Goal: Task Accomplishment & Management: Manage account settings

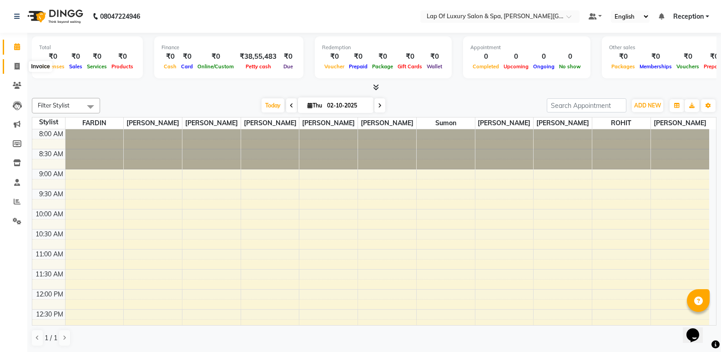
click at [21, 66] on span at bounding box center [17, 66] width 16 height 10
select select "7511"
select select "service"
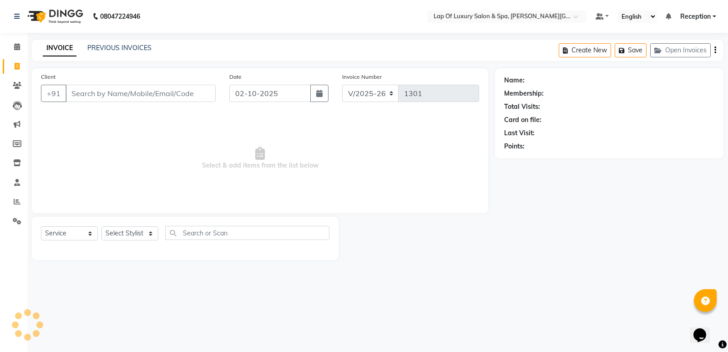
click at [142, 96] on input "Client" at bounding box center [141, 93] width 150 height 17
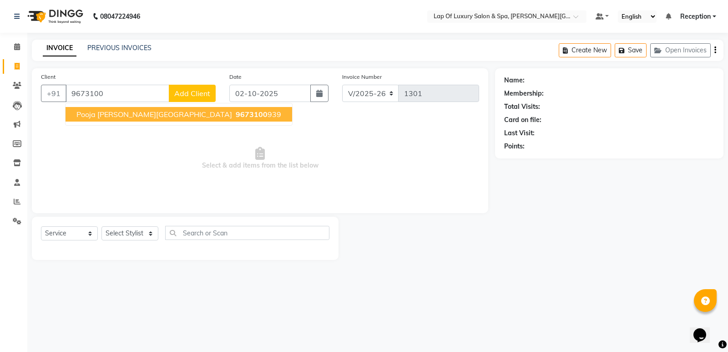
drag, startPoint x: 152, startPoint y: 119, endPoint x: 286, endPoint y: 85, distance: 138.5
click at [154, 119] on button "Pooja [PERSON_NAME][GEOGRAPHIC_DATA] 9673100 939" at bounding box center [179, 114] width 227 height 15
type input "9673100939"
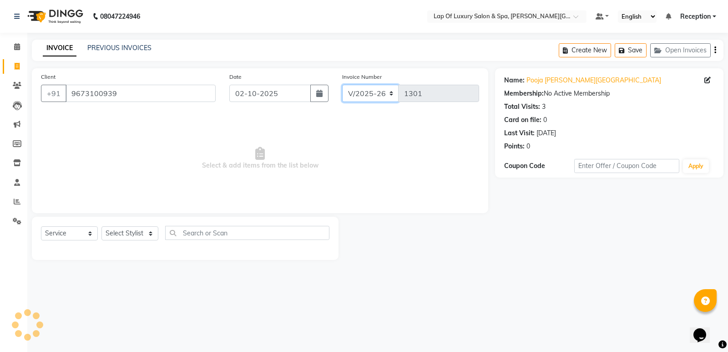
drag, startPoint x: 343, startPoint y: 85, endPoint x: 333, endPoint y: 91, distance: 12.3
click at [343, 85] on select "V/2025 V/2025-26" at bounding box center [370, 93] width 57 height 17
click at [322, 95] on icon "button" at bounding box center [319, 93] width 6 height 7
select select "10"
select select "2025"
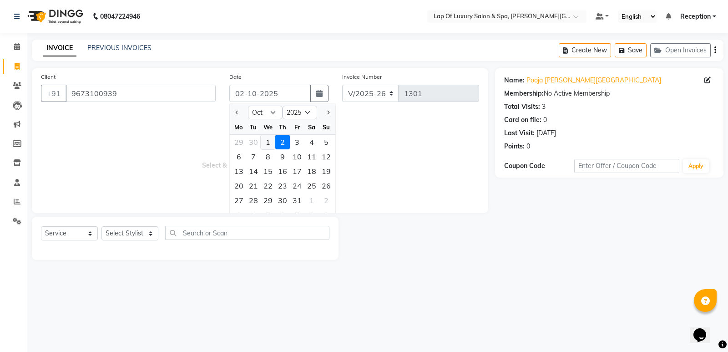
click at [267, 140] on div "1" at bounding box center [268, 142] width 15 height 15
type input "01-10-2025"
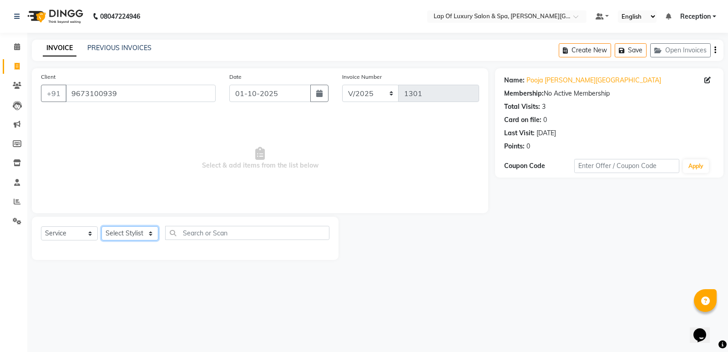
click at [123, 228] on select "Select Stylist [PERSON_NAME] [PERSON_NAME] [PERSON_NAME] [PERSON_NAME] Receptio…" at bounding box center [130, 233] width 57 height 14
select select "66149"
click at [102, 226] on select "Select Stylist [PERSON_NAME] [PERSON_NAME] [PERSON_NAME] [PERSON_NAME] Receptio…" at bounding box center [130, 233] width 57 height 14
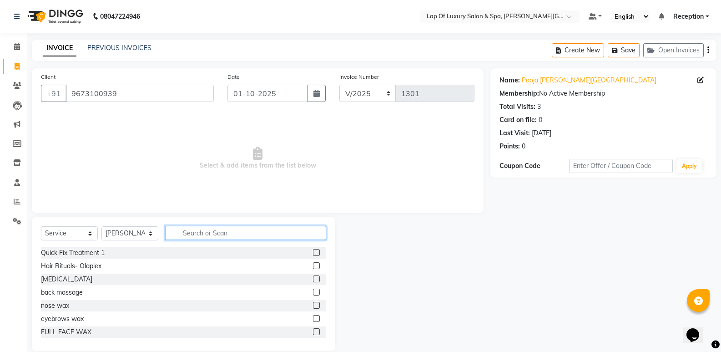
click at [208, 235] on input "text" at bounding box center [245, 233] width 161 height 14
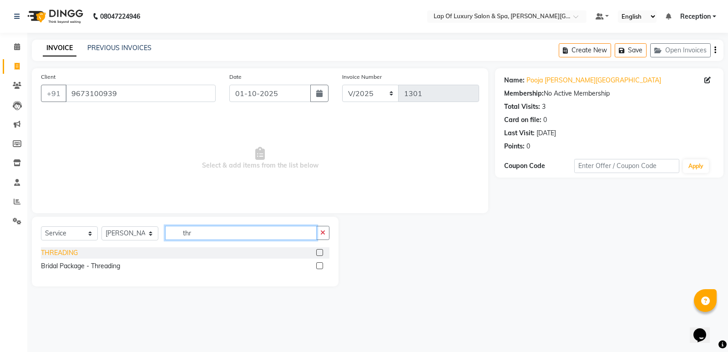
type input "thr"
click at [51, 257] on div "THREADING" at bounding box center [59, 253] width 37 height 10
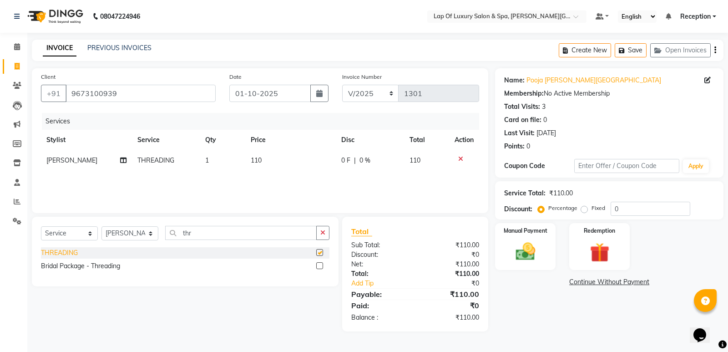
checkbox input "false"
click at [264, 158] on td "110" at bounding box center [290, 160] width 91 height 20
select select "66149"
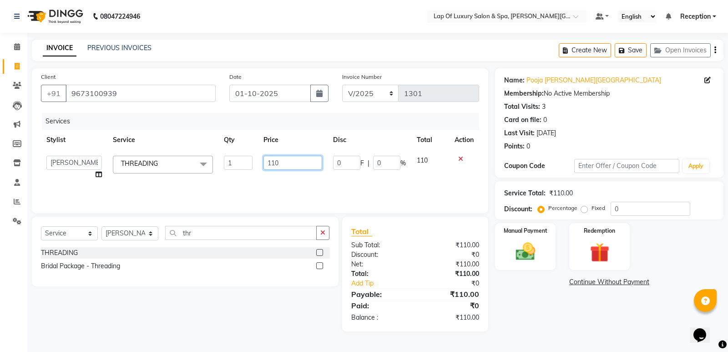
click at [274, 157] on input "110" at bounding box center [293, 163] width 59 height 14
click at [285, 160] on input "110" at bounding box center [293, 163] width 59 height 14
type input "1"
type input "150"
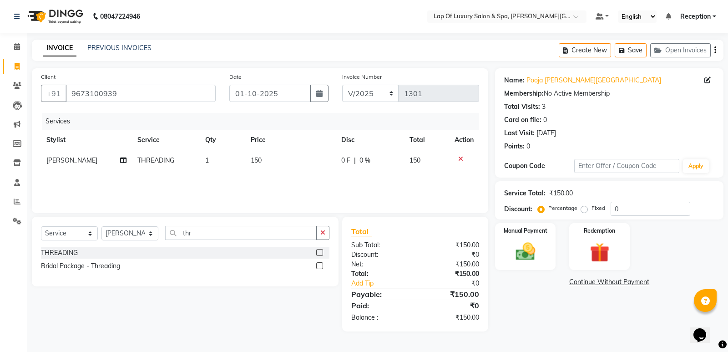
click at [519, 306] on div "Name: [PERSON_NAME] Membership: No Active Membership Total Visits: 3 Card on fi…" at bounding box center [612, 199] width 235 height 263
click at [519, 262] on img at bounding box center [525, 251] width 33 height 23
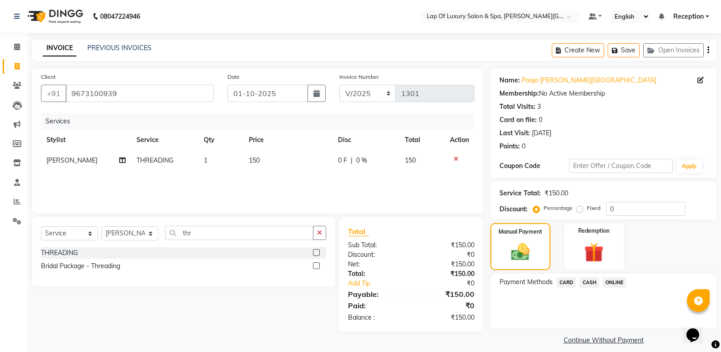
click at [587, 280] on span "CASH" at bounding box center [590, 282] width 20 height 10
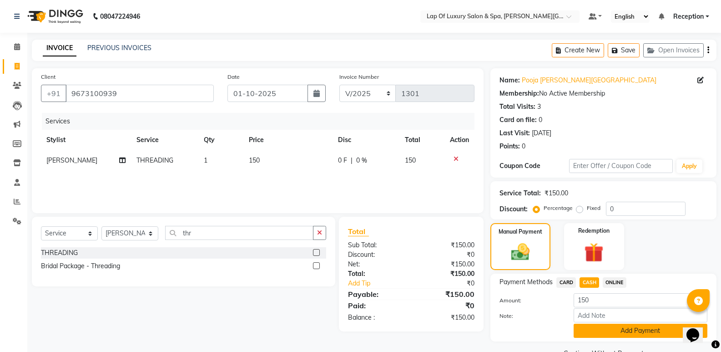
click at [589, 330] on button "Add Payment" at bounding box center [641, 331] width 134 height 14
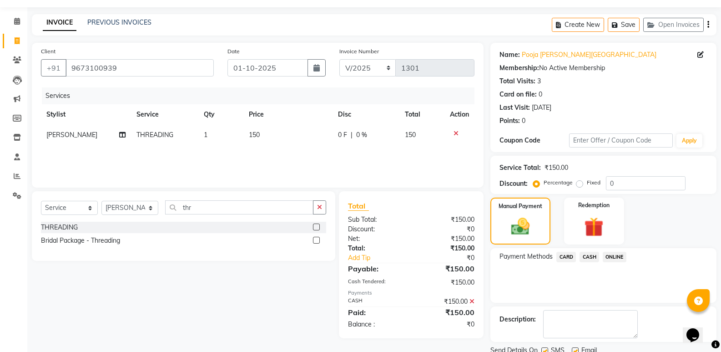
scroll to position [60, 0]
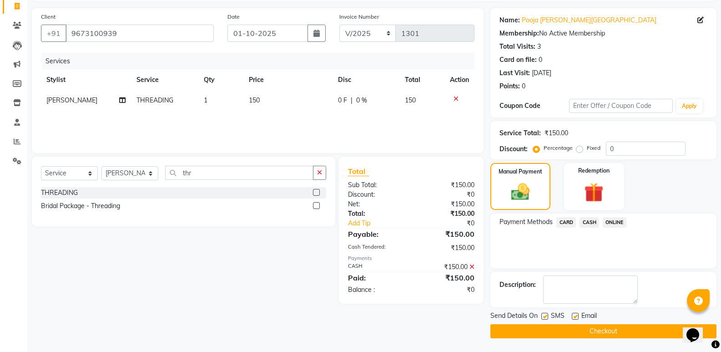
click at [576, 315] on label at bounding box center [575, 316] width 7 height 7
click at [576, 315] on input "checkbox" at bounding box center [575, 317] width 6 height 6
checkbox input "false"
click at [564, 329] on button "Checkout" at bounding box center [604, 331] width 226 height 14
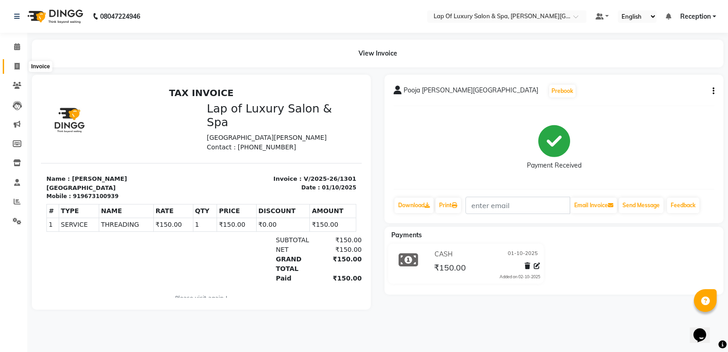
click at [14, 68] on span at bounding box center [17, 66] width 16 height 10
select select "service"
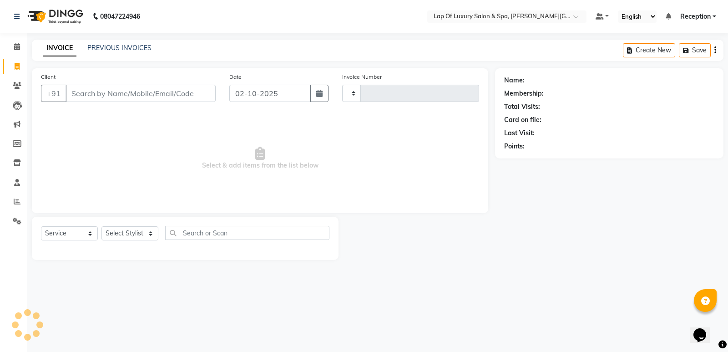
type input "1302"
select select "7511"
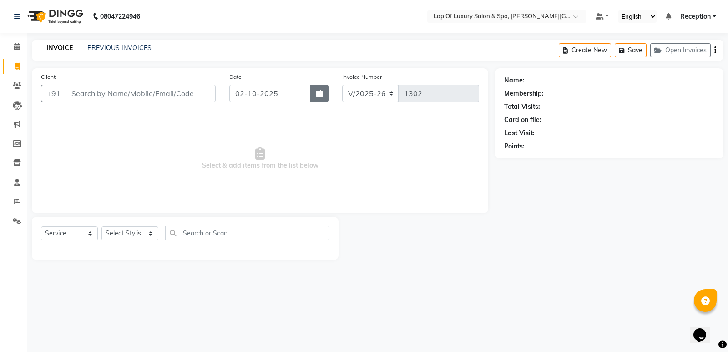
click at [318, 94] on icon "button" at bounding box center [319, 93] width 6 height 7
select select "10"
select select "2025"
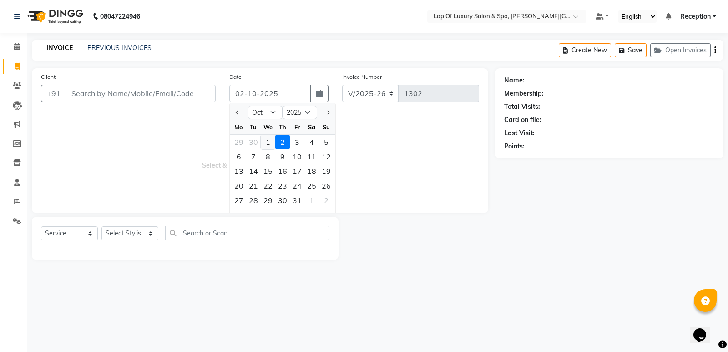
click at [271, 140] on div "1" at bounding box center [268, 142] width 15 height 15
type input "01-10-2025"
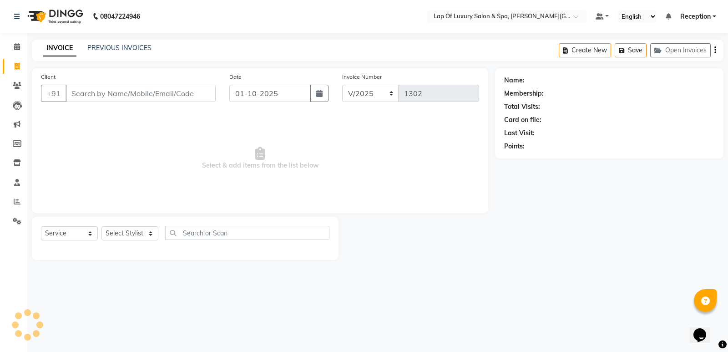
click at [205, 105] on div "Client +91" at bounding box center [128, 90] width 188 height 37
click at [203, 99] on input "Client" at bounding box center [141, 93] width 150 height 17
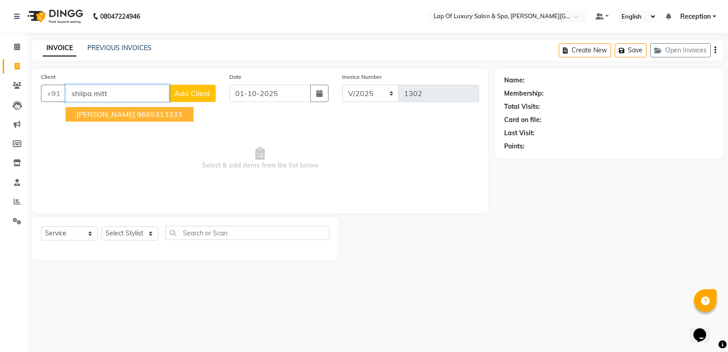
click at [160, 109] on button "[PERSON_NAME] 9665313333" at bounding box center [130, 114] width 128 height 15
type input "9665313333"
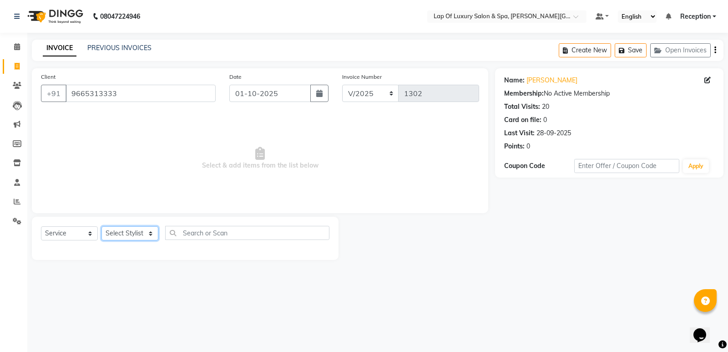
click at [107, 231] on select "Select Stylist [PERSON_NAME] [PERSON_NAME] [PERSON_NAME] [PERSON_NAME] Receptio…" at bounding box center [130, 233] width 57 height 14
select select "92191"
click at [102, 226] on select "Select Stylist [PERSON_NAME] [PERSON_NAME] [PERSON_NAME] [PERSON_NAME] Receptio…" at bounding box center [130, 233] width 57 height 14
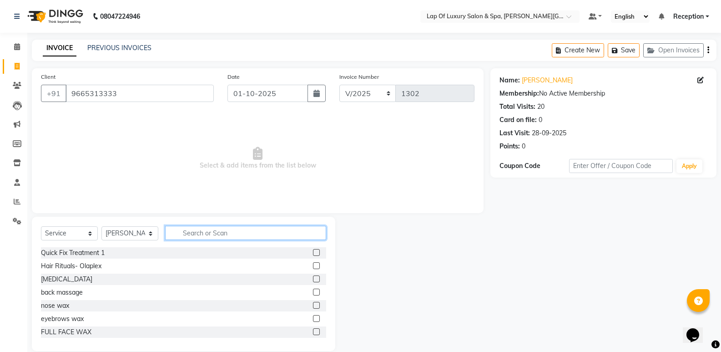
click at [203, 237] on input "text" at bounding box center [245, 233] width 161 height 14
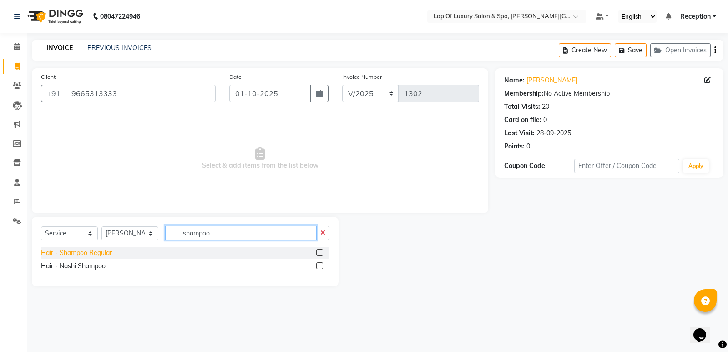
type input "shampoo"
click at [101, 254] on div "Hair - Shampoo Regular" at bounding box center [76, 253] width 71 height 10
checkbox input "false"
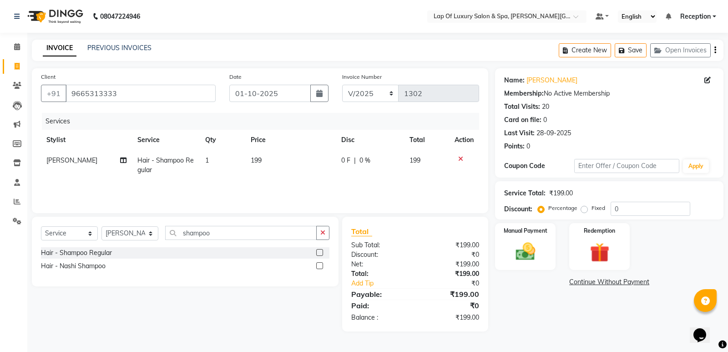
click at [269, 159] on td "199" at bounding box center [290, 165] width 91 height 30
select select "92191"
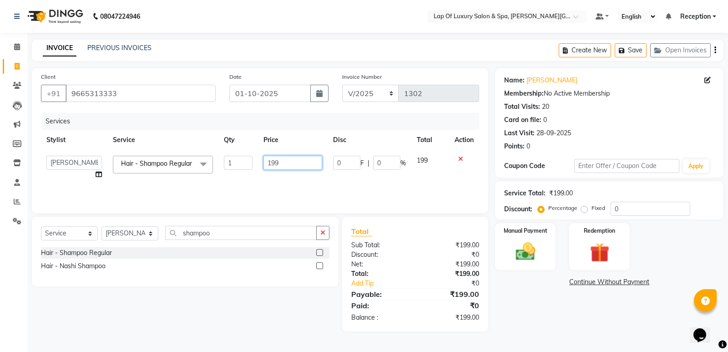
click at [282, 159] on input "199" at bounding box center [293, 163] width 59 height 14
type input "1"
type input "700"
click at [340, 185] on div "Services Stylist Service Qty Price Disc Total Action [PERSON_NAME] [PERSON_NAME…" at bounding box center [260, 158] width 438 height 91
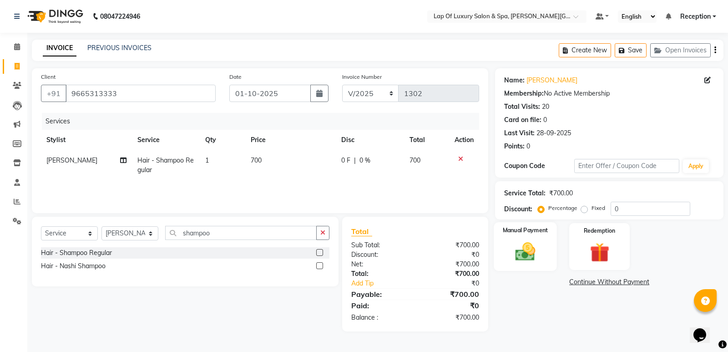
click at [523, 245] on img at bounding box center [525, 251] width 33 height 23
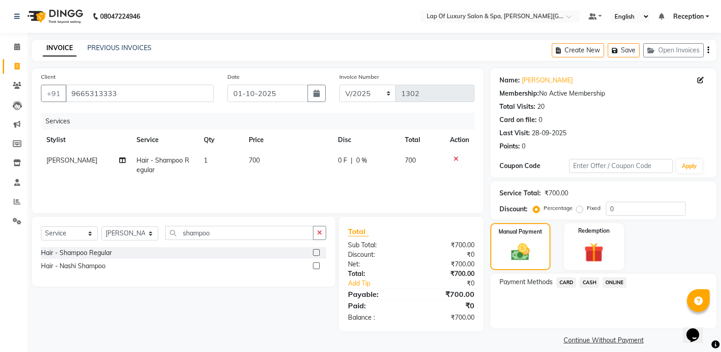
click at [591, 283] on span "CASH" at bounding box center [590, 282] width 20 height 10
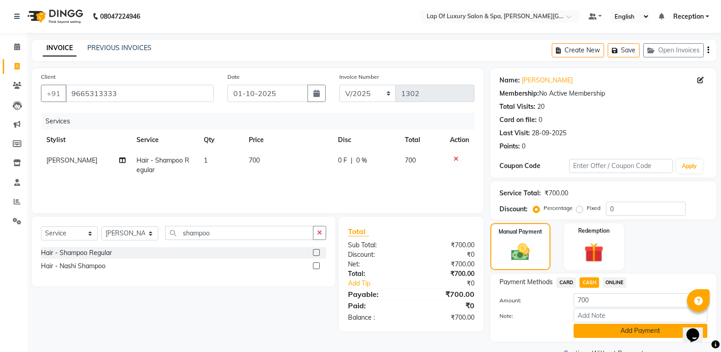
click at [607, 326] on button "Add Payment" at bounding box center [641, 331] width 134 height 14
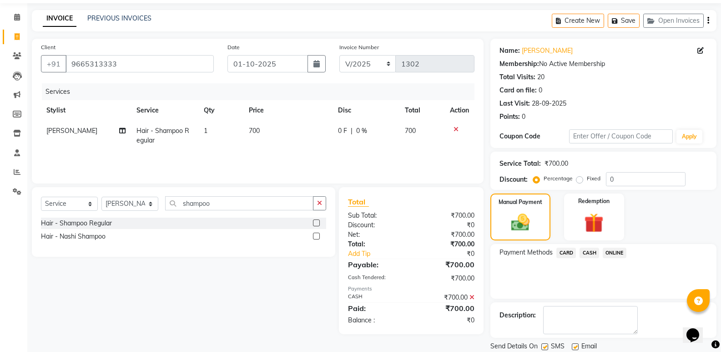
scroll to position [60, 0]
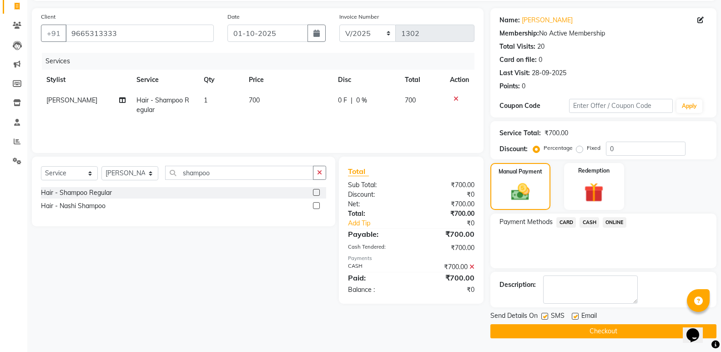
click at [574, 318] on label at bounding box center [575, 316] width 7 height 7
click at [574, 318] on input "checkbox" at bounding box center [575, 317] width 6 height 6
checkbox input "false"
click at [528, 334] on button "Checkout" at bounding box center [604, 331] width 226 height 14
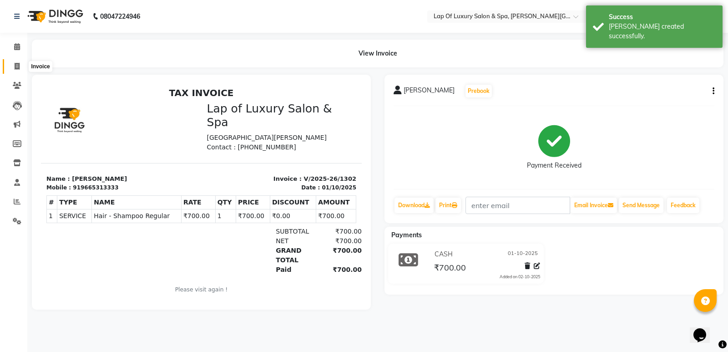
click at [15, 70] on span at bounding box center [17, 66] width 16 height 10
select select "7511"
select select "service"
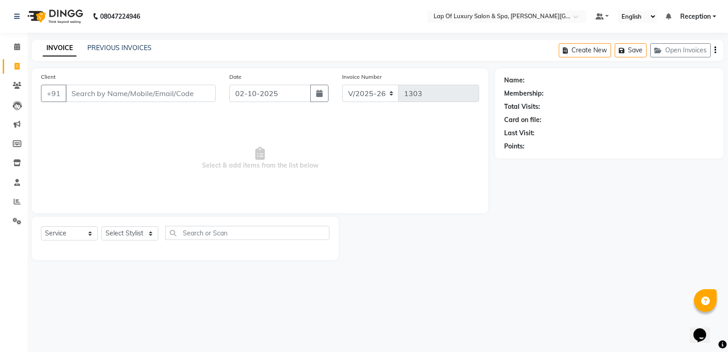
click at [136, 90] on input "Client" at bounding box center [141, 93] width 150 height 17
click at [322, 95] on icon "button" at bounding box center [319, 93] width 6 height 7
select select "10"
select select "2025"
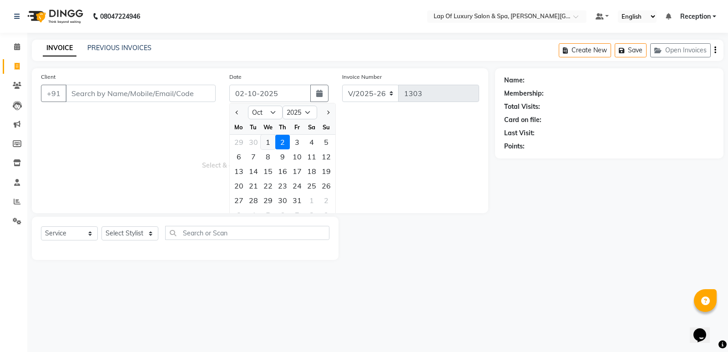
click at [264, 137] on div "1" at bounding box center [268, 142] width 15 height 15
type input "01-10-2025"
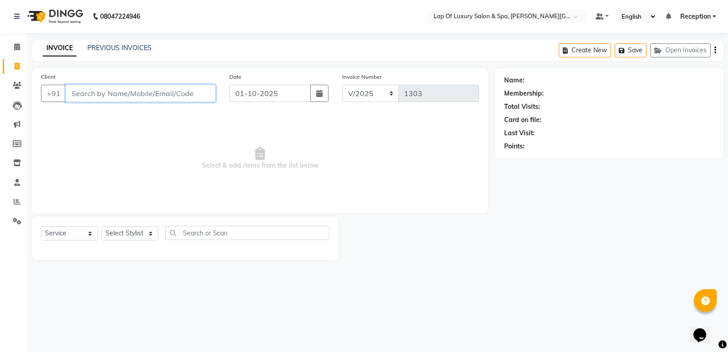
click at [207, 95] on input "Client" at bounding box center [141, 93] width 150 height 17
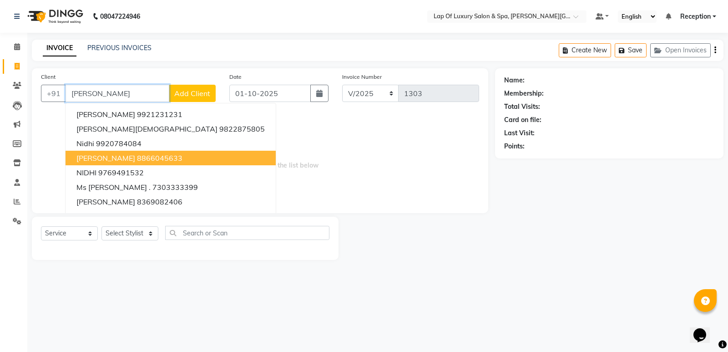
click at [141, 161] on ngb-highlight "8866045633" at bounding box center [160, 157] width 46 height 9
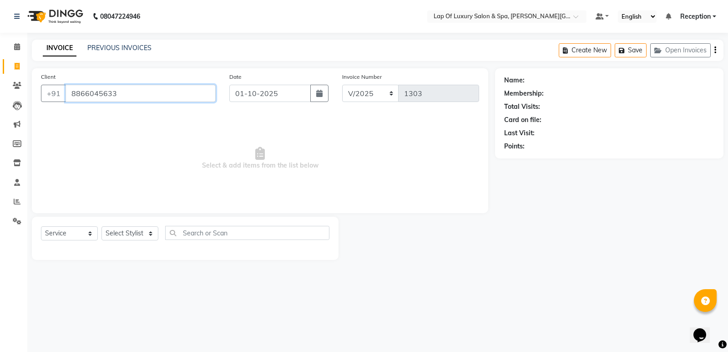
type input "8866045633"
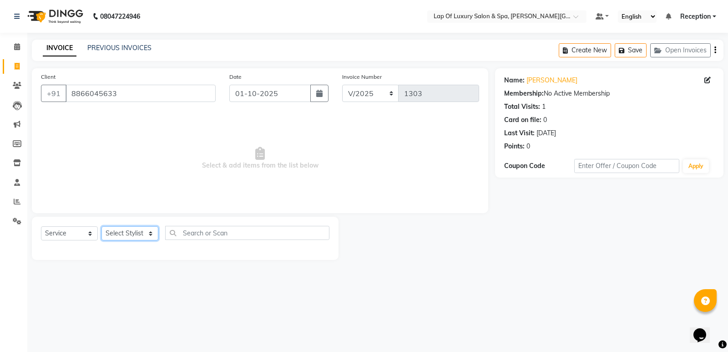
click at [126, 232] on select "Select Stylist [PERSON_NAME] [PERSON_NAME] [PERSON_NAME] [PERSON_NAME] Receptio…" at bounding box center [130, 233] width 57 height 14
select select "66149"
click at [102, 226] on select "Select Stylist [PERSON_NAME] [PERSON_NAME] [PERSON_NAME] [PERSON_NAME] Receptio…" at bounding box center [130, 233] width 57 height 14
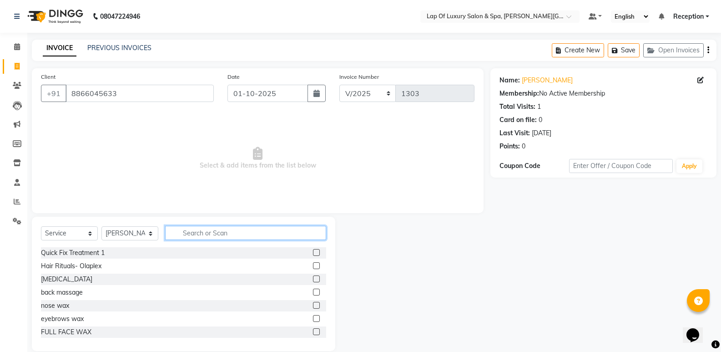
click at [200, 232] on input "text" at bounding box center [245, 233] width 161 height 14
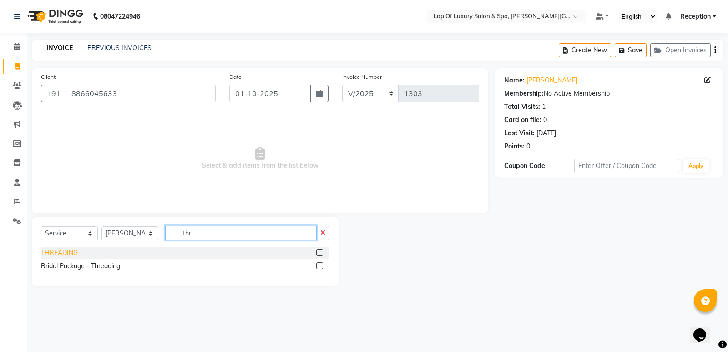
type input "thr"
click at [63, 254] on div "THREADING" at bounding box center [59, 253] width 37 height 10
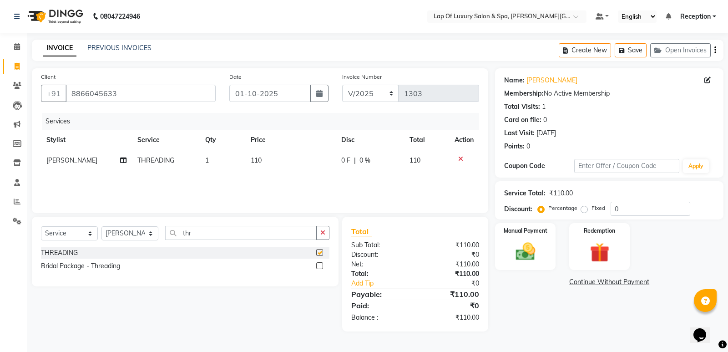
checkbox input "false"
click at [269, 180] on div "Services Stylist Service Qty Price Disc Total Action [PERSON_NAME] THREADING 1 …" at bounding box center [260, 158] width 438 height 91
click at [286, 163] on td "110" at bounding box center [290, 160] width 91 height 20
select select "66149"
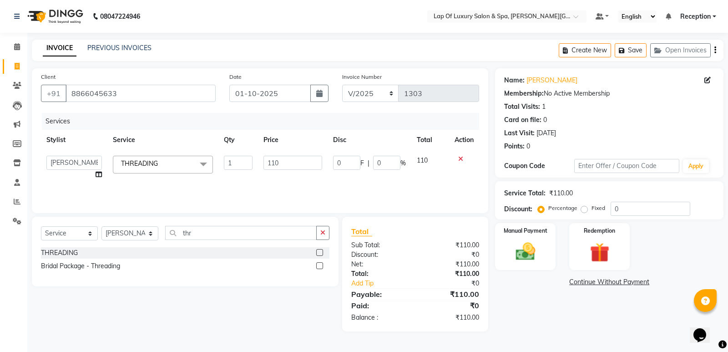
click at [286, 163] on input "110" at bounding box center [293, 163] width 59 height 14
type input "150"
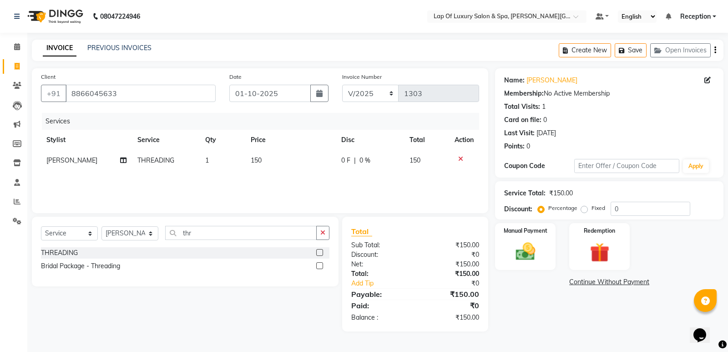
click at [520, 286] on link "Continue Without Payment" at bounding box center [609, 282] width 225 height 10
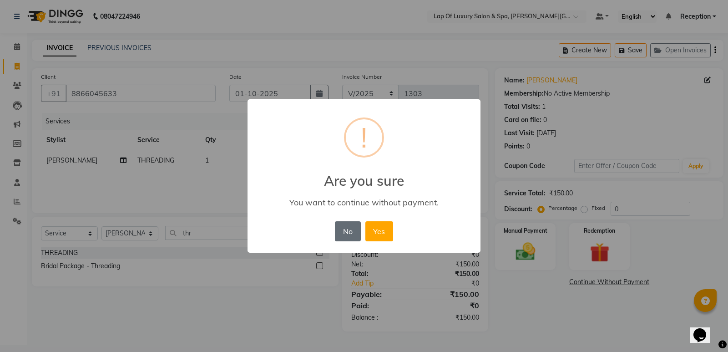
click at [343, 233] on button "No" at bounding box center [347, 231] width 25 height 20
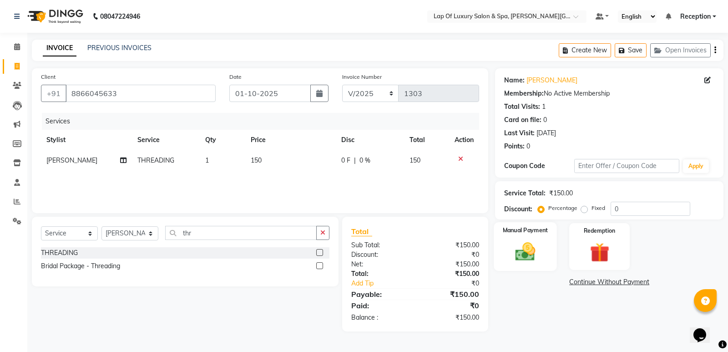
click at [522, 254] on img at bounding box center [525, 251] width 33 height 23
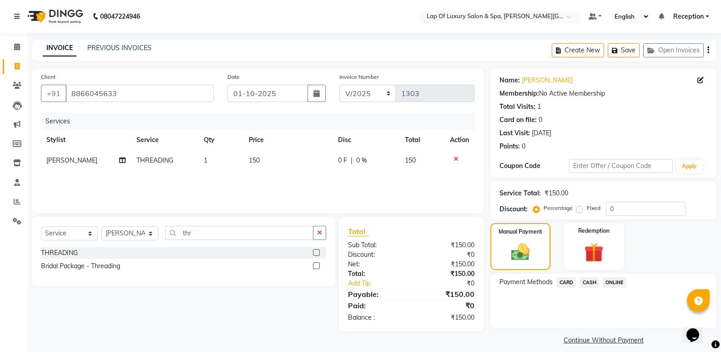
click at [589, 282] on span "CASH" at bounding box center [590, 282] width 20 height 10
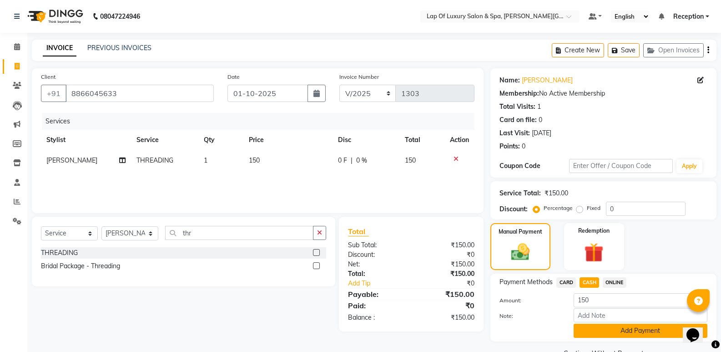
click at [604, 335] on button "Add Payment" at bounding box center [641, 331] width 134 height 14
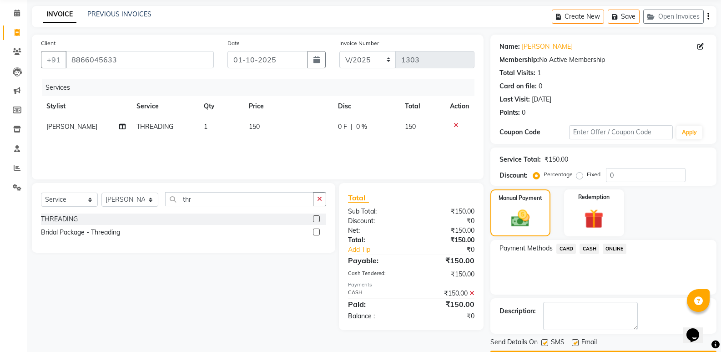
scroll to position [60, 0]
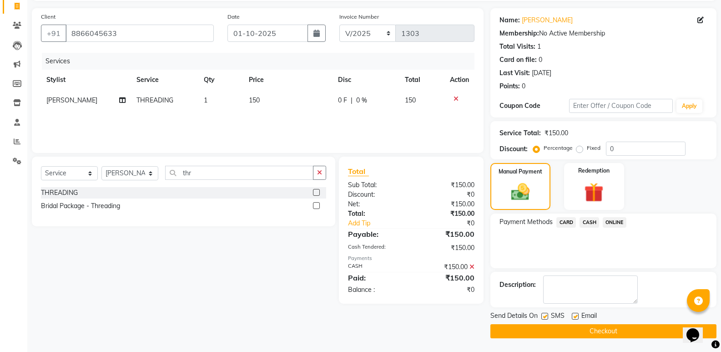
click at [574, 316] on label at bounding box center [575, 316] width 7 height 7
click at [574, 316] on input "checkbox" at bounding box center [575, 317] width 6 height 6
checkbox input "false"
click at [566, 332] on button "Checkout" at bounding box center [604, 331] width 226 height 14
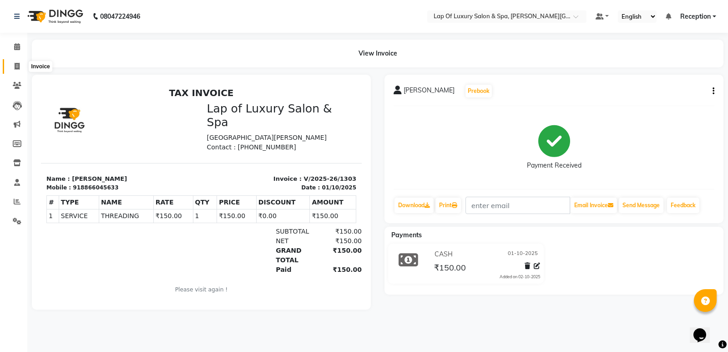
click at [19, 67] on icon at bounding box center [17, 66] width 5 height 7
select select "service"
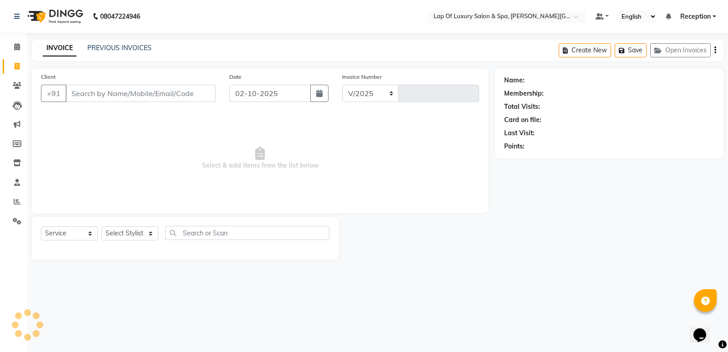
select select "7511"
type input "1304"
click at [320, 85] on button "button" at bounding box center [319, 93] width 18 height 17
select select "10"
select select "2025"
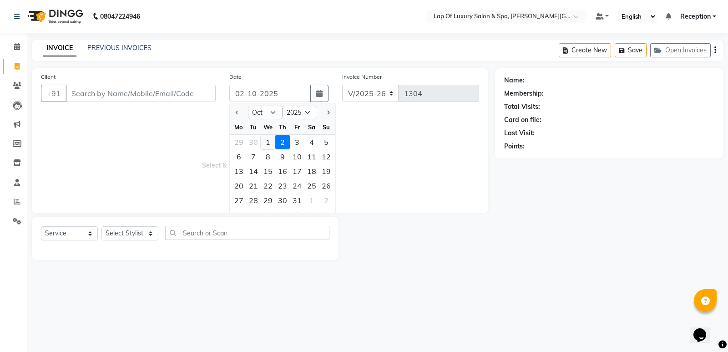
click at [270, 136] on div "1" at bounding box center [268, 142] width 15 height 15
type input "01-10-2025"
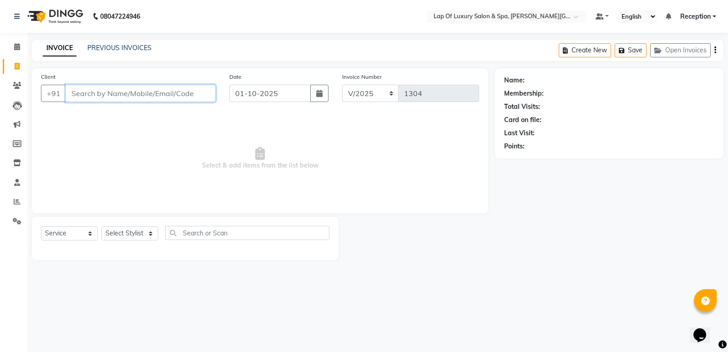
click at [134, 90] on input "Client" at bounding box center [141, 93] width 150 height 17
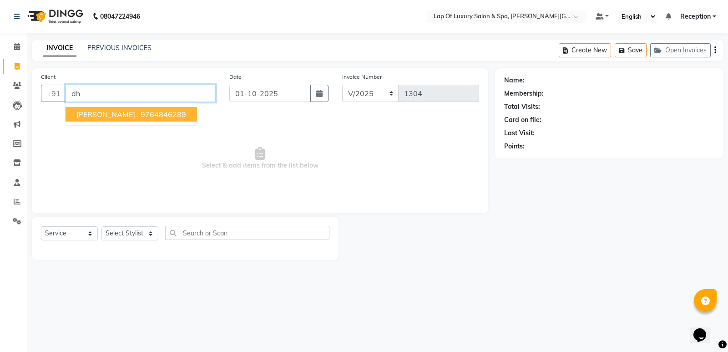
type input "d"
type input "D"
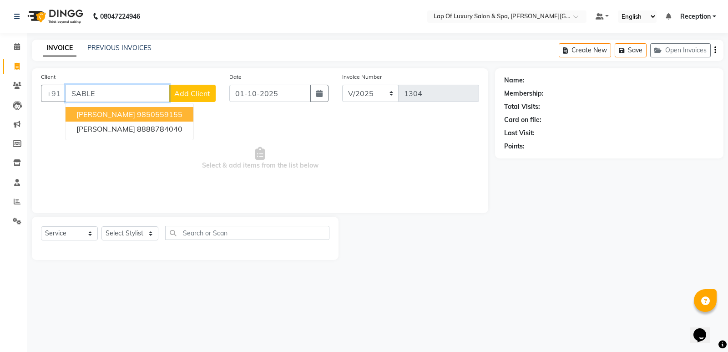
click at [126, 109] on button "[PERSON_NAME] 9850559155" at bounding box center [130, 114] width 128 height 15
type input "9850559155"
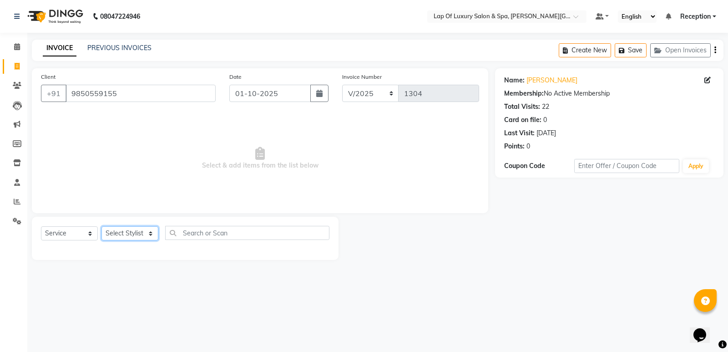
click at [130, 227] on select "Select Stylist [PERSON_NAME] [PERSON_NAME] [PERSON_NAME] [PERSON_NAME] Receptio…" at bounding box center [130, 233] width 57 height 14
drag, startPoint x: 193, startPoint y: 313, endPoint x: 195, endPoint y: 233, distance: 80.1
click at [193, 306] on div "08047224946 Select Location × Lap Of Luxury Salon & Spa, [PERSON_NAME] Nagar De…" at bounding box center [364, 176] width 728 height 352
click at [14, 49] on icon at bounding box center [17, 46] width 6 height 7
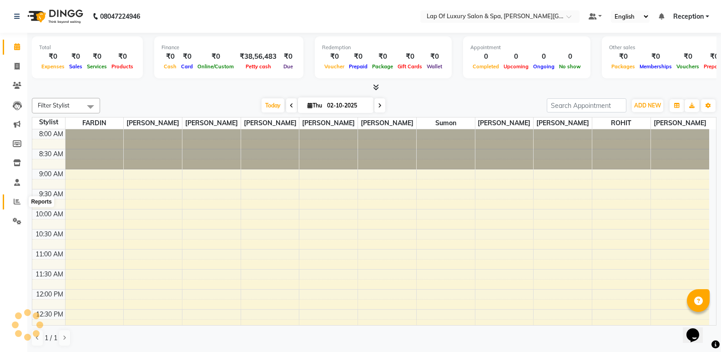
click at [14, 201] on icon at bounding box center [17, 201] width 7 height 7
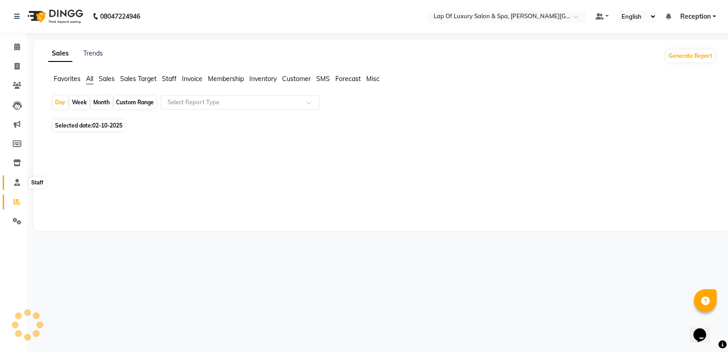
click at [18, 181] on icon at bounding box center [17, 182] width 6 height 7
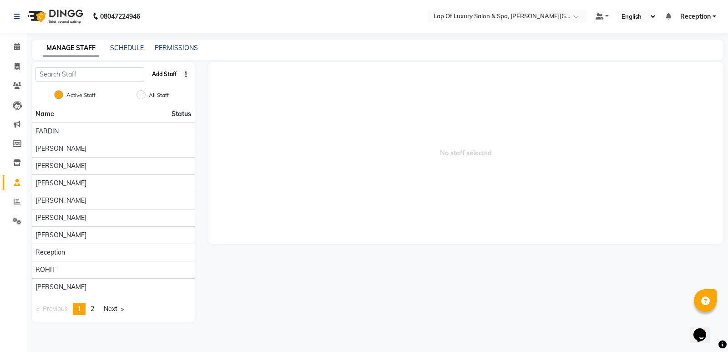
click at [166, 76] on button "Add Staff" at bounding box center [164, 73] width 32 height 15
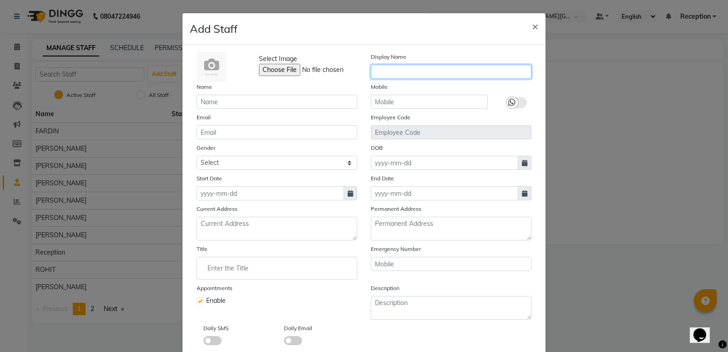
click at [416, 73] on input "text" at bounding box center [451, 72] width 161 height 14
type input "JAMIL"
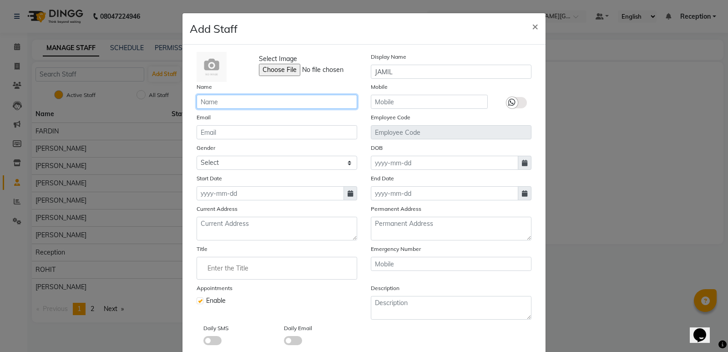
click at [288, 107] on input "text" at bounding box center [277, 102] width 161 height 14
type input "JAMIL"
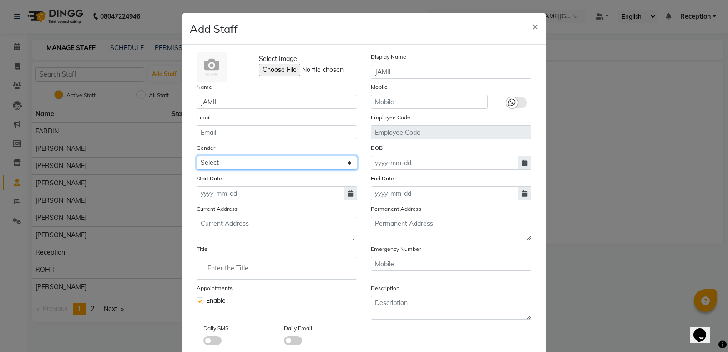
click at [247, 158] on select "Select [DEMOGRAPHIC_DATA] [DEMOGRAPHIC_DATA] Other Prefer Not To Say" at bounding box center [277, 163] width 161 height 14
select select "[DEMOGRAPHIC_DATA]"
click at [197, 156] on select "Select [DEMOGRAPHIC_DATA] [DEMOGRAPHIC_DATA] Other Prefer Not To Say" at bounding box center [277, 163] width 161 height 14
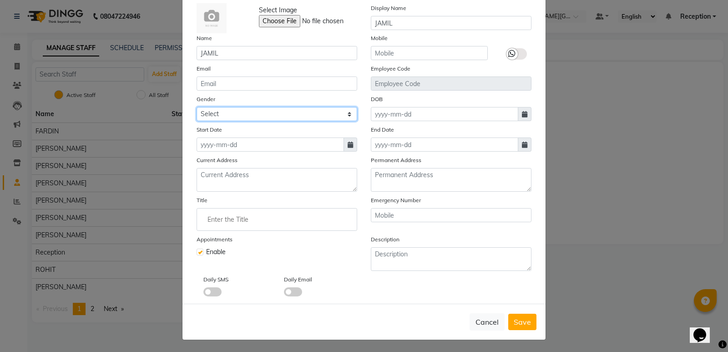
scroll to position [50, 0]
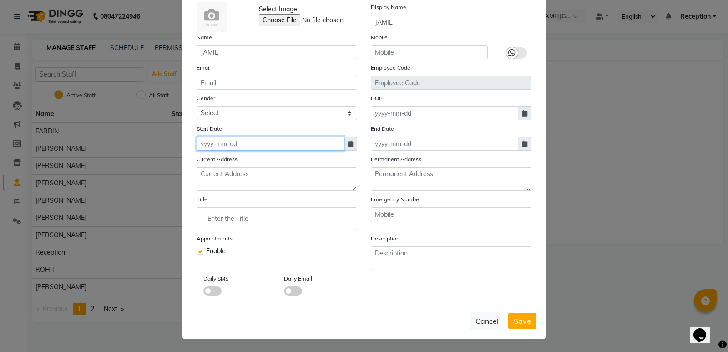
click at [222, 143] on input at bounding box center [270, 144] width 147 height 14
select select "10"
select select "2025"
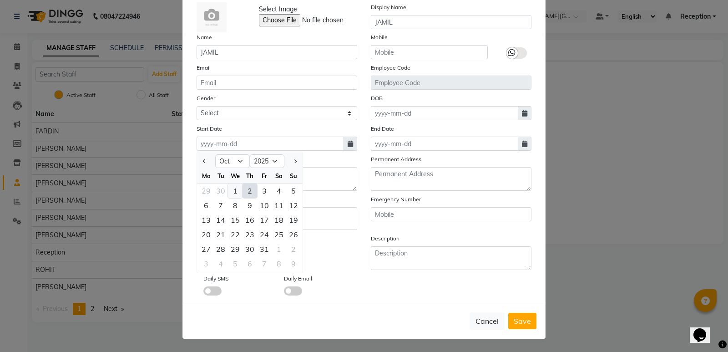
click at [232, 193] on div "1" at bounding box center [235, 190] width 15 height 15
type input "01-10-2025"
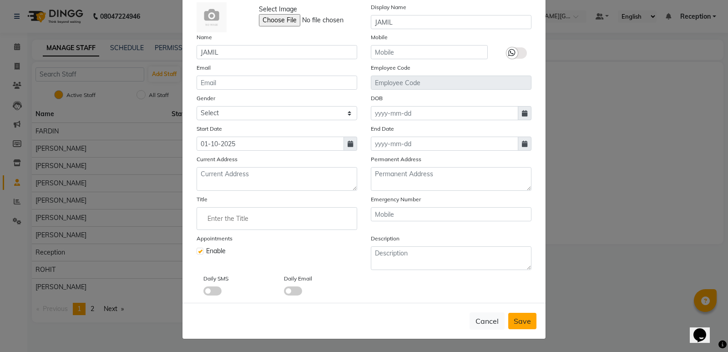
click at [514, 319] on span "Save" at bounding box center [522, 320] width 17 height 9
select select
checkbox input "false"
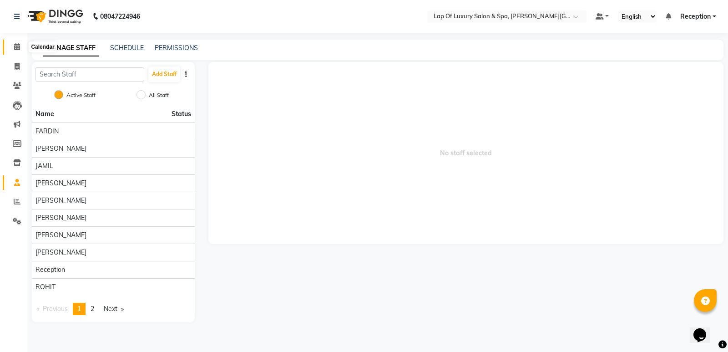
click at [15, 47] on icon at bounding box center [17, 46] width 6 height 7
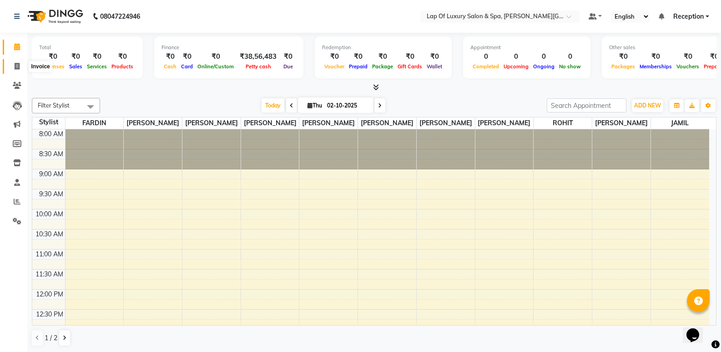
click at [16, 63] on icon at bounding box center [17, 66] width 5 height 7
select select "7511"
select select "service"
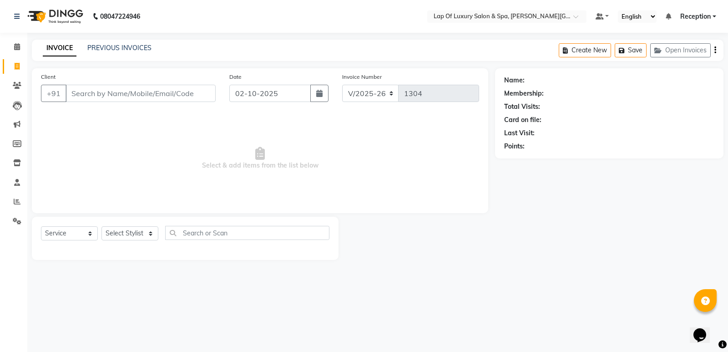
click at [94, 91] on input "Client" at bounding box center [141, 93] width 150 height 17
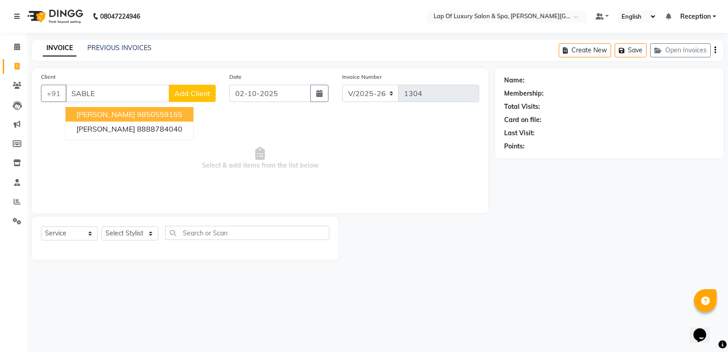
click at [105, 117] on span "[PERSON_NAME]" at bounding box center [105, 114] width 59 height 9
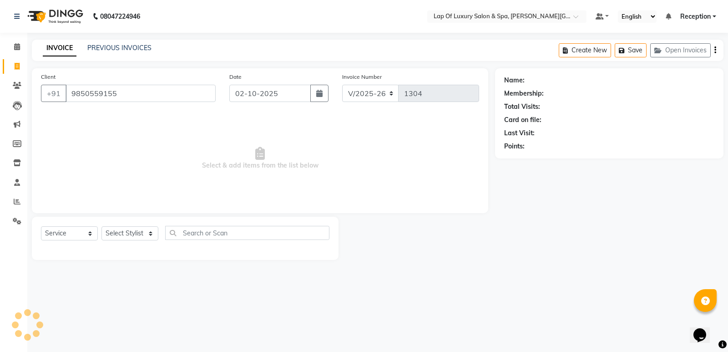
type input "9850559155"
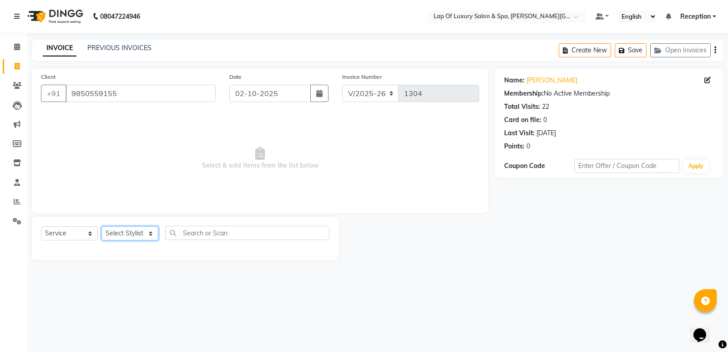
click at [125, 236] on select "Select Stylist FARDIN IRENE JAMIL Kavita Patil KOMAL MITHUN Prajakta Pratiksha …" at bounding box center [130, 233] width 57 height 14
select select "66149"
click at [102, 226] on select "Select Stylist FARDIN IRENE JAMIL Kavita Patil KOMAL MITHUN Prajakta Pratiksha …" at bounding box center [130, 233] width 57 height 14
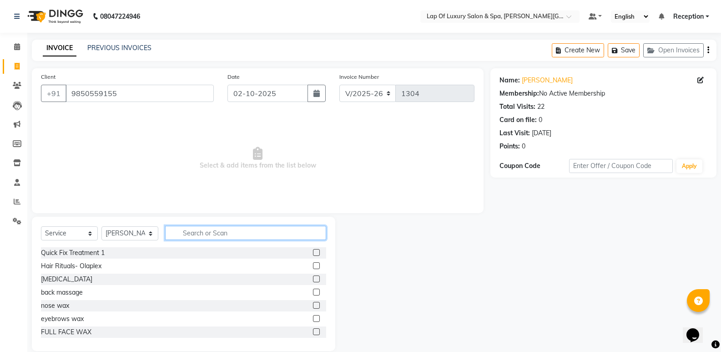
click at [198, 233] on input "text" at bounding box center [245, 233] width 161 height 14
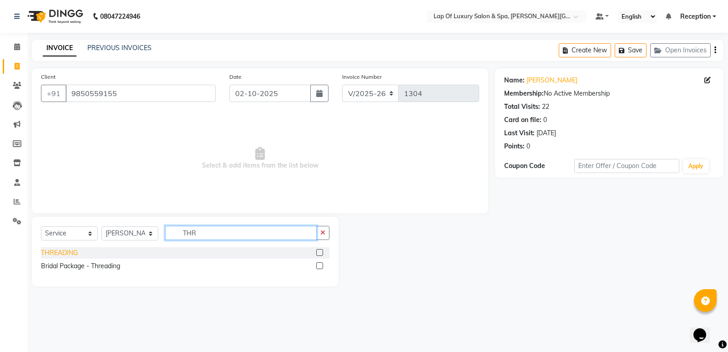
type input "THR"
click at [65, 255] on div "THREADING" at bounding box center [59, 253] width 37 height 10
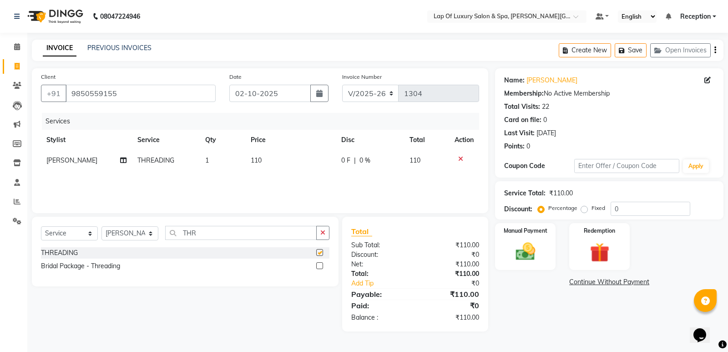
checkbox input "false"
click at [282, 152] on td "110" at bounding box center [290, 160] width 91 height 20
select select "66149"
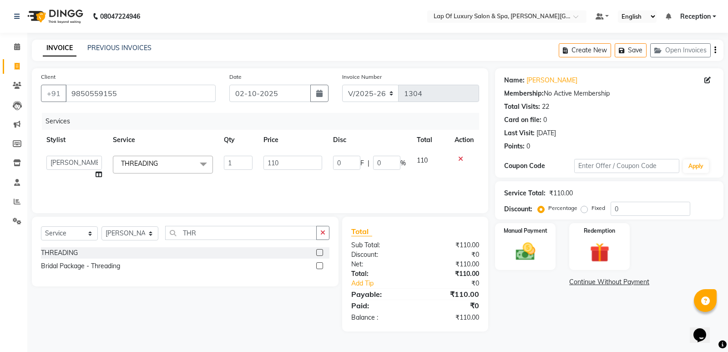
click at [282, 152] on td "110" at bounding box center [293, 167] width 70 height 35
click at [300, 165] on input "110" at bounding box center [293, 163] width 59 height 14
type input "1"
type input "150"
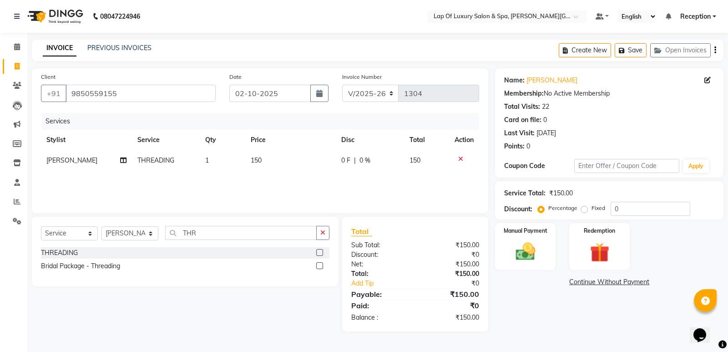
click at [524, 302] on div "Name: Dhanashree Sable Membership: No Active Membership Total Visits: 22 Card o…" at bounding box center [612, 199] width 235 height 263
click at [325, 233] on button "button" at bounding box center [322, 233] width 13 height 14
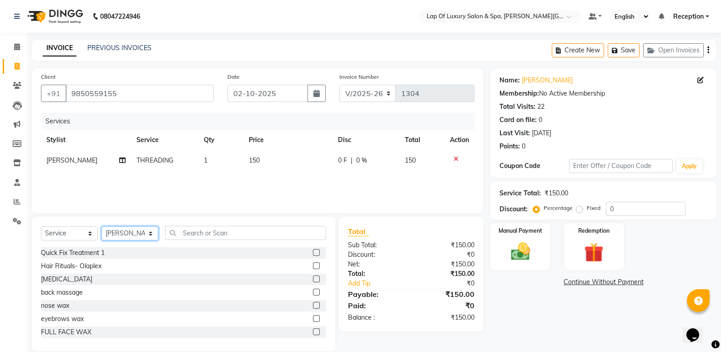
click at [139, 235] on select "Select Stylist FARDIN IRENE JAMIL Kavita Patil KOMAL MITHUN Prajakta Pratiksha …" at bounding box center [130, 233] width 57 height 14
select select "93548"
click at [102, 226] on select "Select Stylist FARDIN IRENE JAMIL Kavita Patil KOMAL MITHUN Prajakta Pratiksha …" at bounding box center [130, 233] width 57 height 14
click at [202, 228] on input "text" at bounding box center [245, 233] width 161 height 14
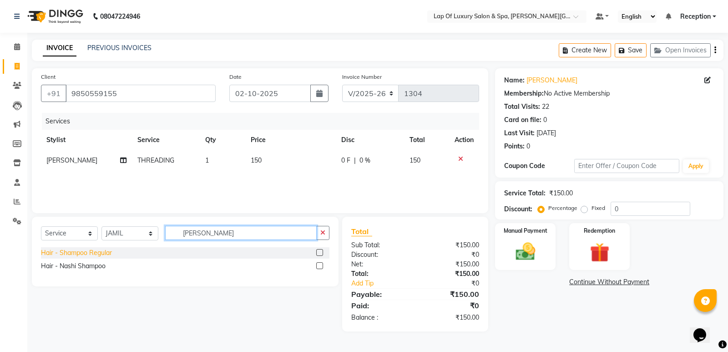
type input "SHAMP"
click at [104, 249] on div "Hair - Shampoo Regular" at bounding box center [76, 253] width 71 height 10
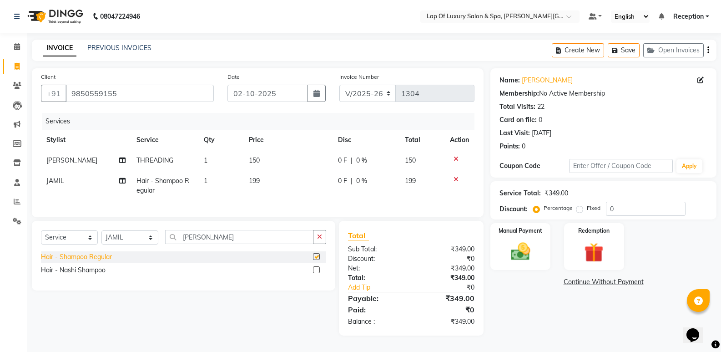
checkbox input "false"
click at [275, 186] on td "199" at bounding box center [288, 186] width 89 height 30
select select "93548"
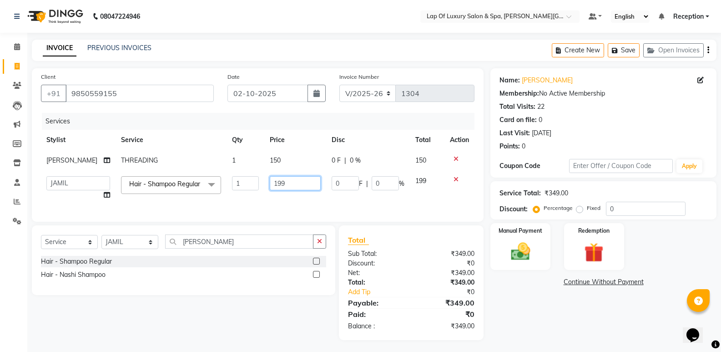
click at [279, 183] on input "199" at bounding box center [295, 183] width 51 height 14
type input "1"
type input "650"
click at [261, 208] on div "Services Stylist Service Qty Price Disc Total Action Rucha THREADING 1 150 0 F …" at bounding box center [258, 163] width 434 height 100
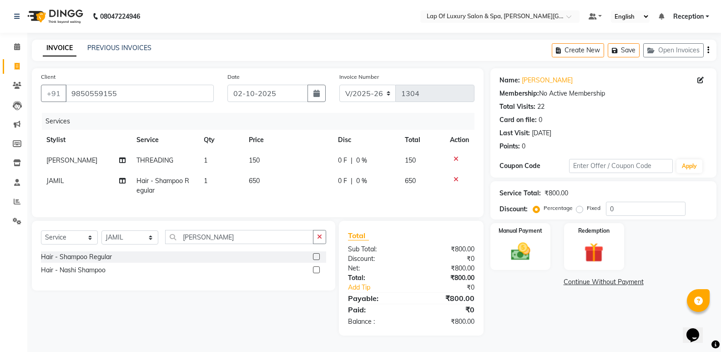
scroll to position [4, 0]
drag, startPoint x: 511, startPoint y: 253, endPoint x: 534, endPoint y: 264, distance: 25.7
click at [512, 254] on img at bounding box center [520, 251] width 32 height 23
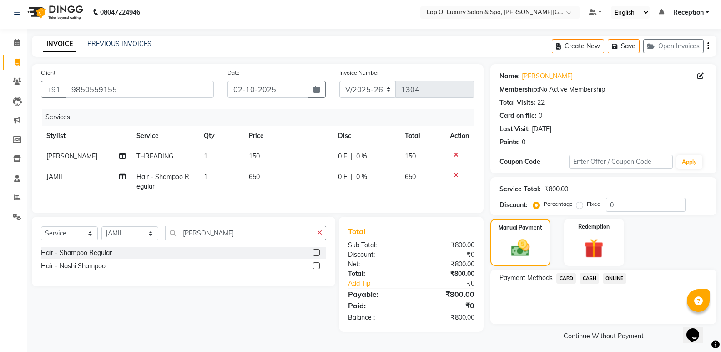
drag, startPoint x: 590, startPoint y: 279, endPoint x: 594, endPoint y: 325, distance: 45.6
click at [592, 285] on div "CASH" at bounding box center [587, 279] width 23 height 12
click at [589, 280] on span "CASH" at bounding box center [590, 278] width 20 height 10
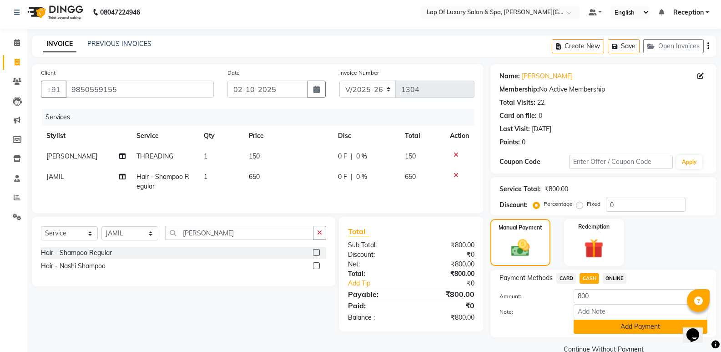
click at [603, 322] on button "Add Payment" at bounding box center [641, 327] width 134 height 14
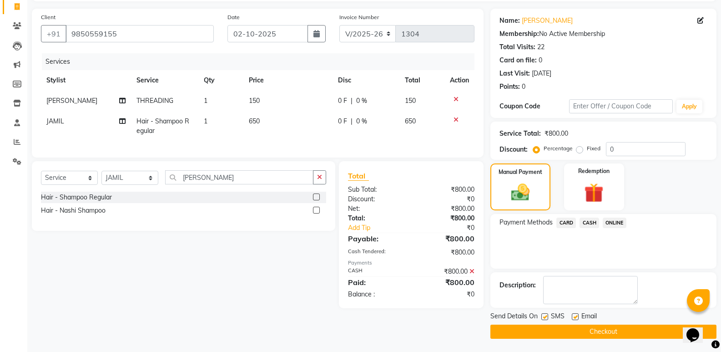
scroll to position [60, 0]
click at [576, 317] on label at bounding box center [575, 316] width 7 height 7
click at [576, 317] on input "checkbox" at bounding box center [575, 317] width 6 height 6
checkbox input "false"
click at [317, 33] on icon "button" at bounding box center [317, 33] width 6 height 7
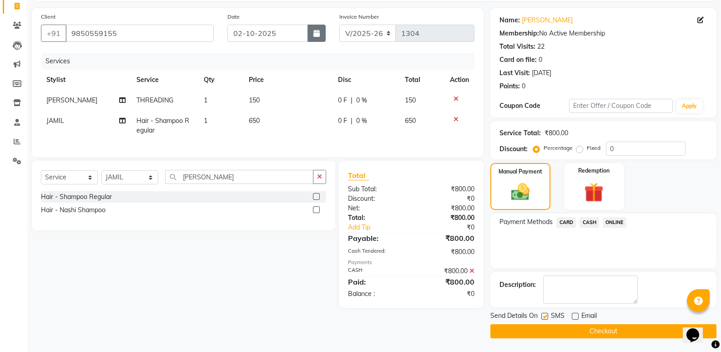
select select "10"
select select "2025"
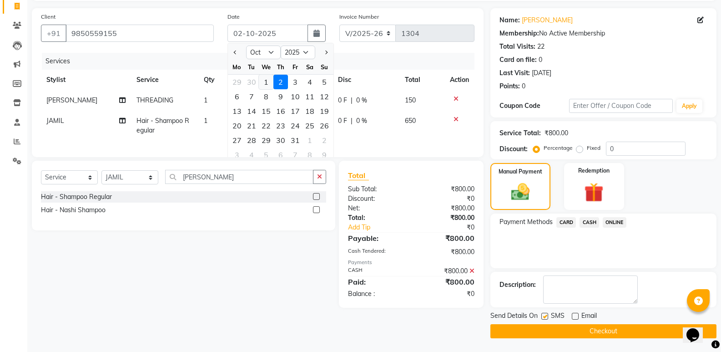
click at [263, 81] on div "1" at bounding box center [266, 82] width 15 height 15
type input "01-10-2025"
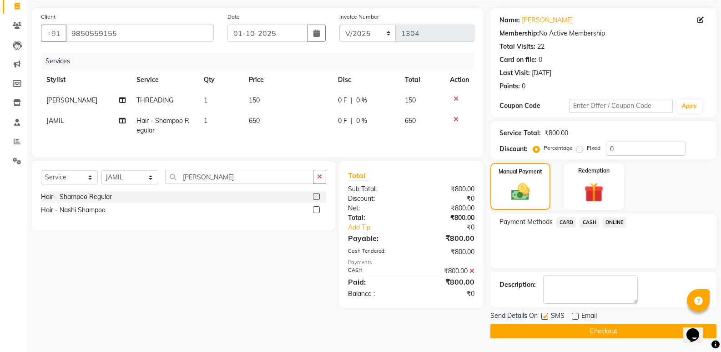
click at [520, 334] on button "Checkout" at bounding box center [604, 331] width 226 height 14
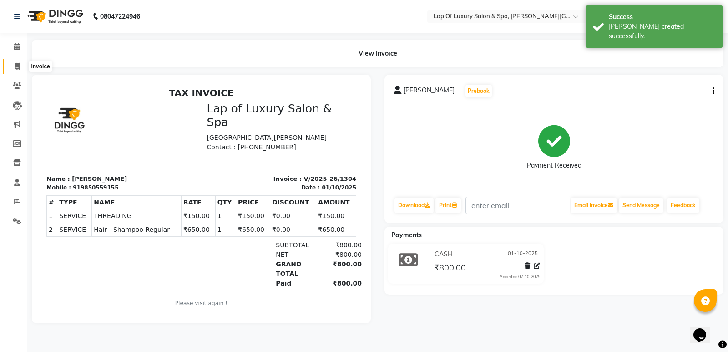
click at [16, 66] on icon at bounding box center [17, 66] width 5 height 7
select select "7511"
select select "service"
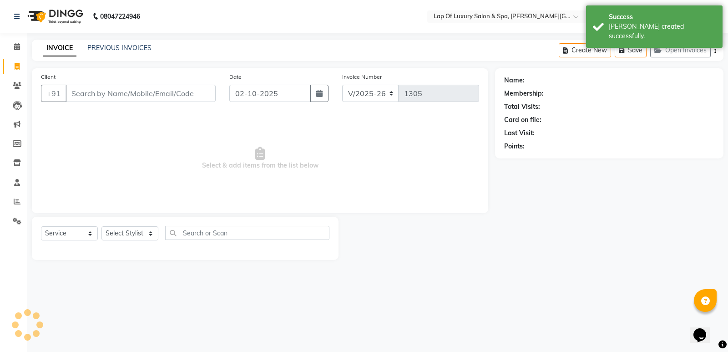
click at [195, 96] on input "Client" at bounding box center [141, 93] width 150 height 17
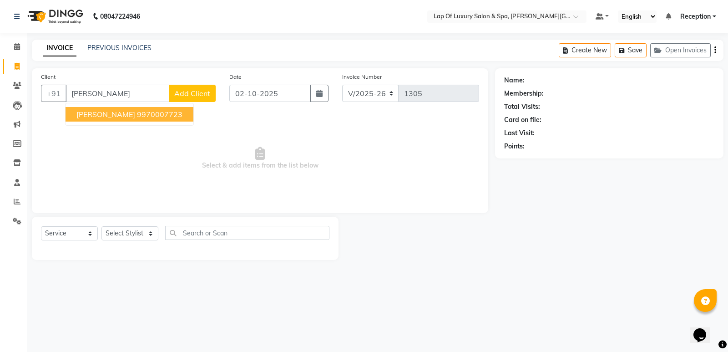
click at [142, 120] on button "monish Shaha 9970007723" at bounding box center [130, 114] width 128 height 15
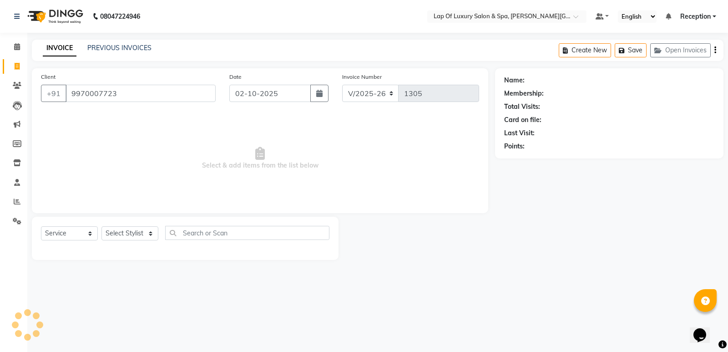
type input "9970007723"
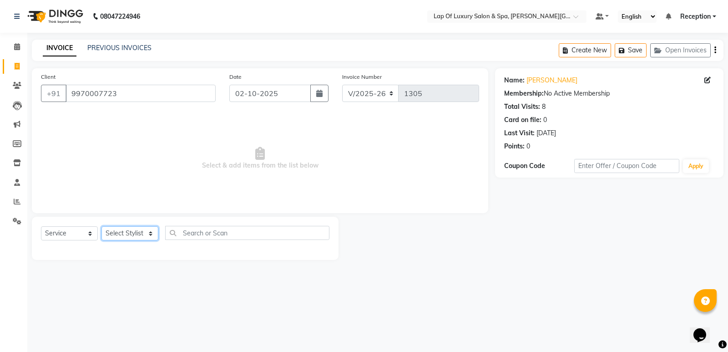
click at [112, 231] on select "Select Stylist FARDIN IRENE JAMIL Kavita Patil KOMAL MITHUN Prajakta Pratiksha …" at bounding box center [130, 233] width 57 height 14
select select "66149"
click at [102, 226] on select "Select Stylist FARDIN IRENE JAMIL Kavita Patil KOMAL MITHUN Prajakta Pratiksha …" at bounding box center [130, 233] width 57 height 14
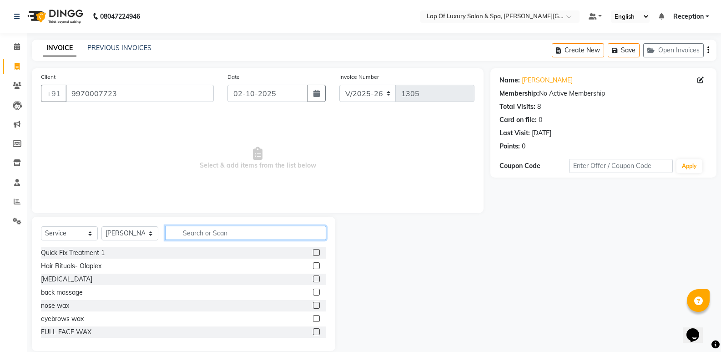
click at [236, 236] on input "text" at bounding box center [245, 233] width 161 height 14
type input "CUT"
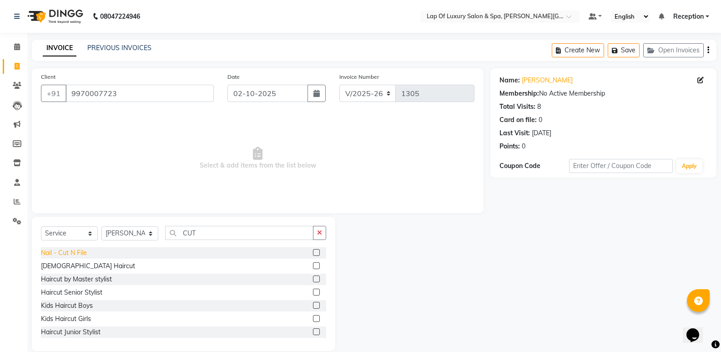
click at [79, 254] on div "Nail - Cut N File" at bounding box center [64, 253] width 46 height 10
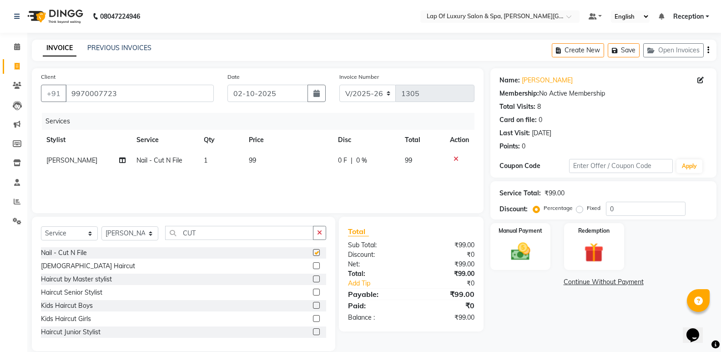
checkbox input "false"
click at [273, 165] on td "99" at bounding box center [288, 160] width 89 height 20
select select "66149"
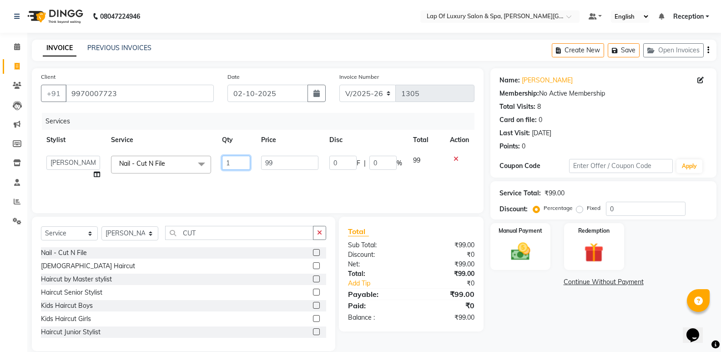
click at [234, 168] on input "1" at bounding box center [236, 163] width 28 height 14
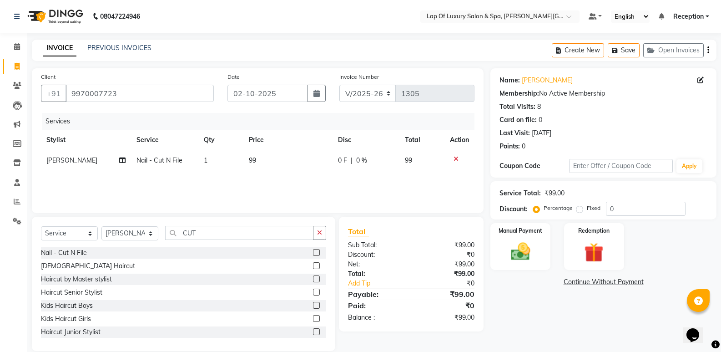
click at [284, 162] on td "99" at bounding box center [288, 160] width 89 height 20
select select "66149"
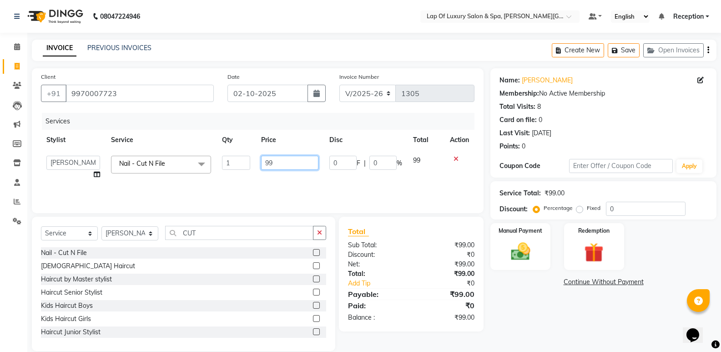
click at [284, 162] on input "99" at bounding box center [289, 163] width 57 height 14
type input "9"
type input "200"
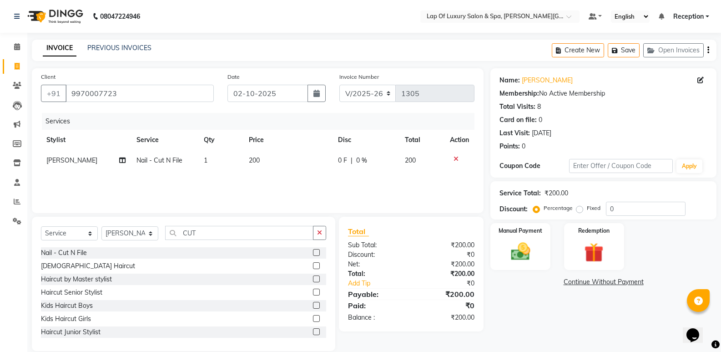
click at [281, 179] on div "Services Stylist Service Qty Price Disc Total Action Rucha Nail - Cut N File 1 …" at bounding box center [258, 158] width 434 height 91
click at [317, 233] on button "button" at bounding box center [319, 233] width 13 height 14
click at [122, 228] on select "Select Stylist FARDIN IRENE JAMIL Kavita Patil KOMAL MITHUN Prajakta Pratiksha …" at bounding box center [130, 233] width 57 height 14
select select "66146"
click at [102, 226] on select "Select Stylist FARDIN IRENE JAMIL Kavita Patil KOMAL MITHUN Prajakta Pratiksha …" at bounding box center [130, 233] width 57 height 14
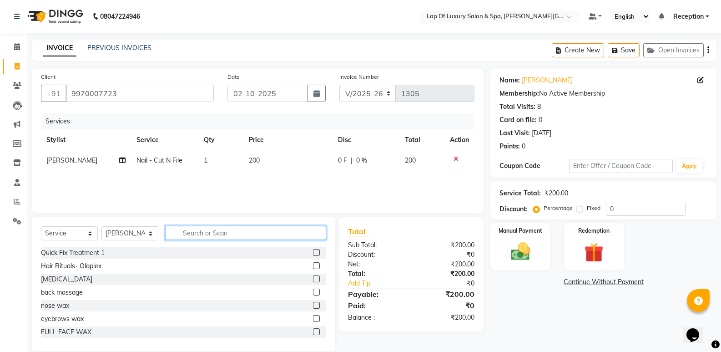
click at [189, 234] on input "text" at bounding box center [245, 233] width 161 height 14
type input "W"
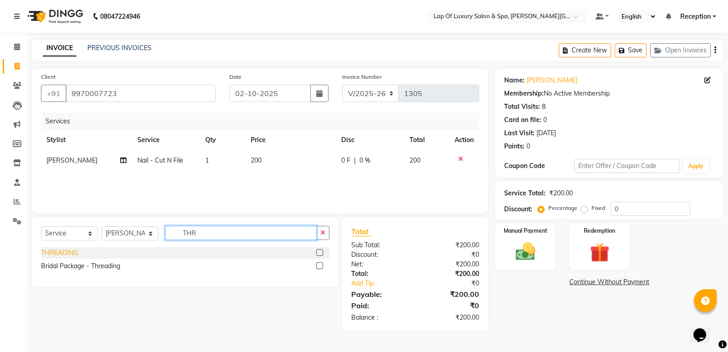
type input "THR"
click at [46, 249] on div "THREADING" at bounding box center [59, 253] width 37 height 10
checkbox input "false"
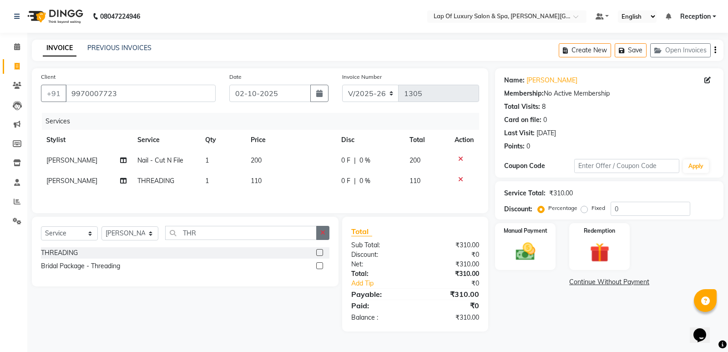
click at [321, 236] on icon "button" at bounding box center [322, 232] width 5 height 6
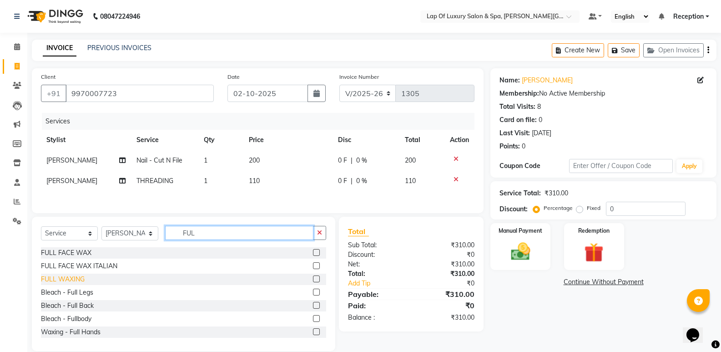
type input "FUL"
click at [66, 283] on div "FULL WAXING" at bounding box center [63, 279] width 44 height 10
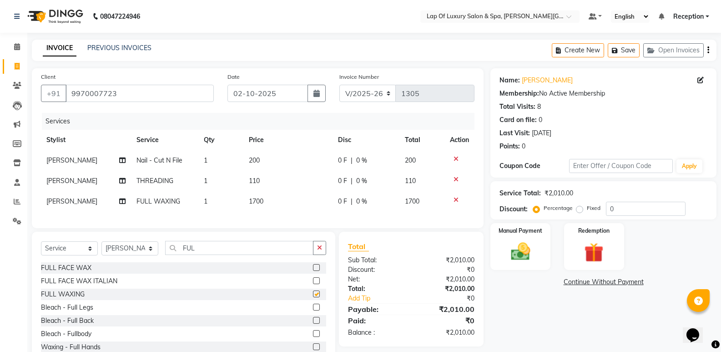
checkbox input "false"
click at [281, 202] on td "1700" at bounding box center [288, 201] width 89 height 20
select select "66146"
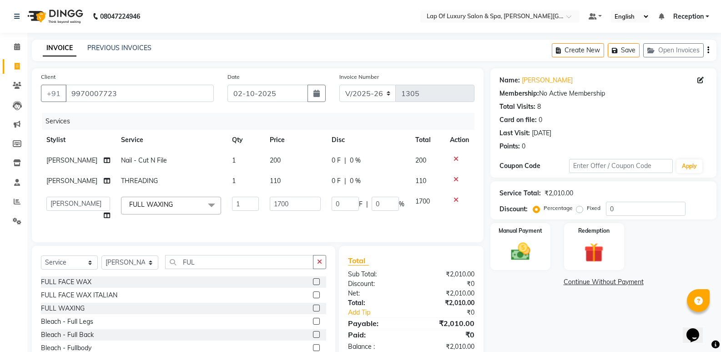
click at [281, 202] on input "1700" at bounding box center [295, 204] width 51 height 14
type input "1"
type input "1450"
click at [276, 228] on div "Client +91 9970007723 Date 02-10-2025 Invoice Number V/2025 V/2025-26 1305 Serv…" at bounding box center [258, 155] width 452 height 174
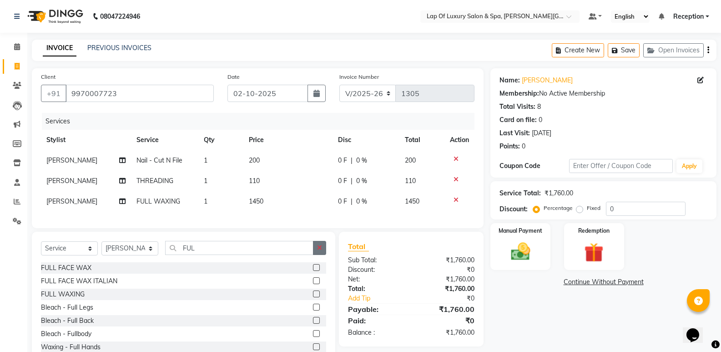
click at [316, 255] on button "button" at bounding box center [319, 248] width 13 height 14
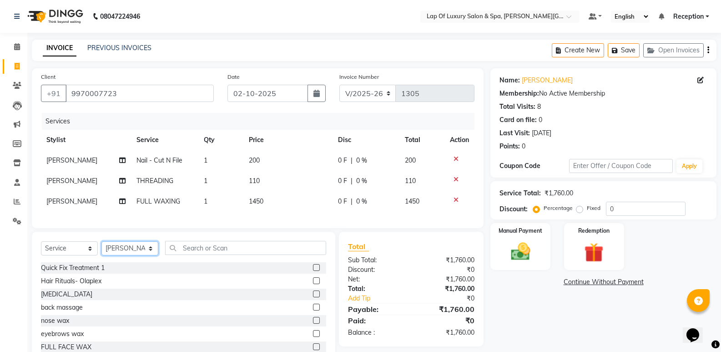
click at [112, 251] on select "Select Stylist FARDIN IRENE JAMIL Kavita Patil KOMAL MITHUN Prajakta Pratiksha …" at bounding box center [130, 248] width 57 height 14
select select "66143"
click at [102, 248] on select "Select Stylist FARDIN IRENE JAMIL Kavita Patil KOMAL MITHUN Prajakta Pratiksha …" at bounding box center [130, 248] width 57 height 14
click at [209, 254] on input "text" at bounding box center [245, 248] width 161 height 14
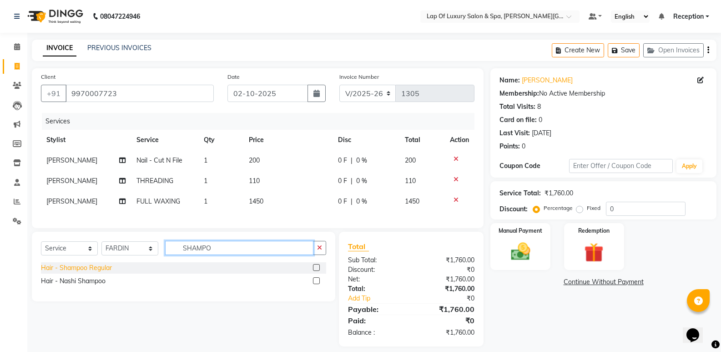
type input "SHAMPO"
click at [94, 273] on div "Hair - Shampoo Regular" at bounding box center [76, 268] width 71 height 10
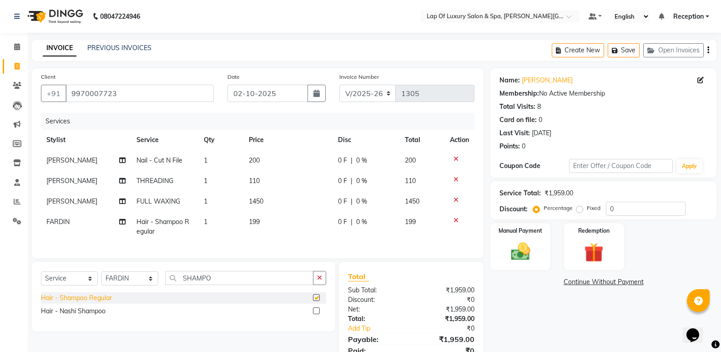
checkbox input "false"
click at [299, 221] on td "199" at bounding box center [288, 227] width 89 height 30
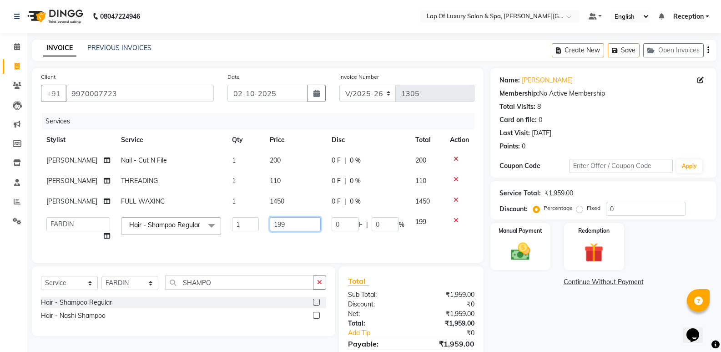
click at [299, 221] on input "199" at bounding box center [295, 224] width 51 height 14
type input "1"
type input "350"
click at [535, 314] on div "Name: Monish Shaha Membership: No Active Membership Total Visits: 8 Card on fil…" at bounding box center [607, 224] width 233 height 313
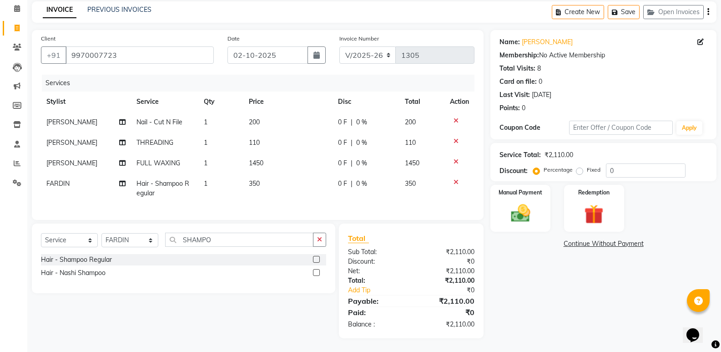
scroll to position [45, 0]
click at [456, 138] on icon at bounding box center [456, 141] width 5 height 6
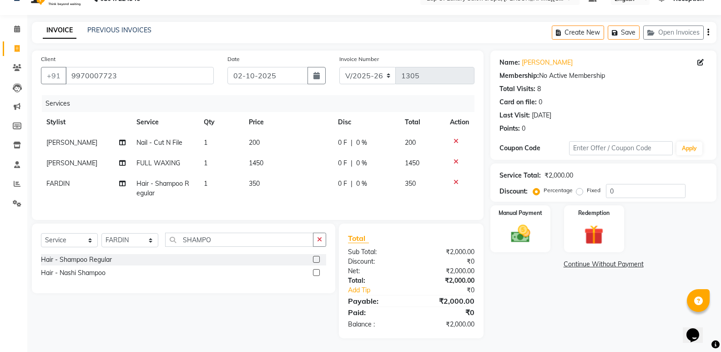
scroll to position [25, 0]
click at [521, 222] on img at bounding box center [520, 233] width 32 height 23
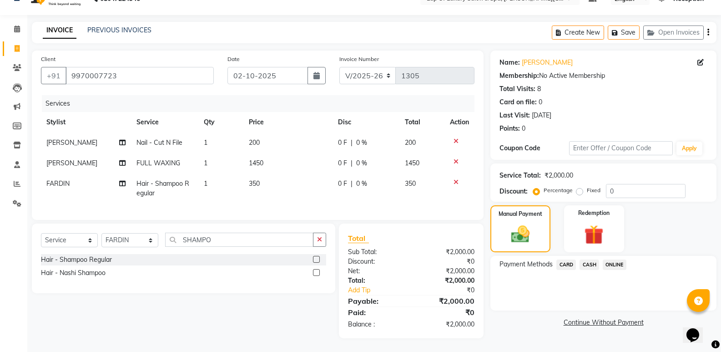
click at [594, 261] on span "CASH" at bounding box center [590, 264] width 20 height 10
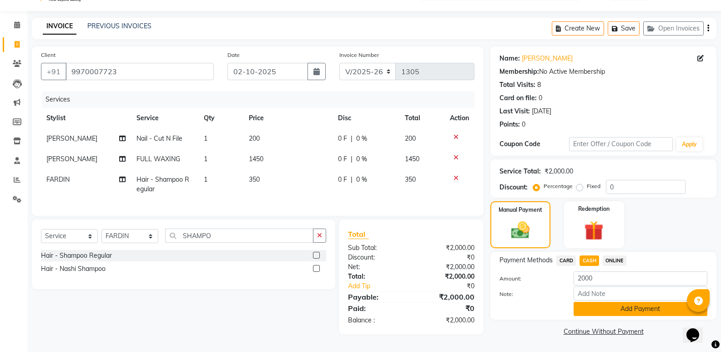
click at [598, 303] on button "Add Payment" at bounding box center [641, 309] width 134 height 14
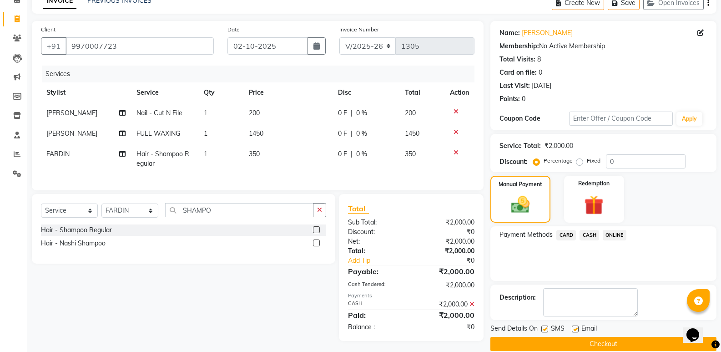
scroll to position [60, 0]
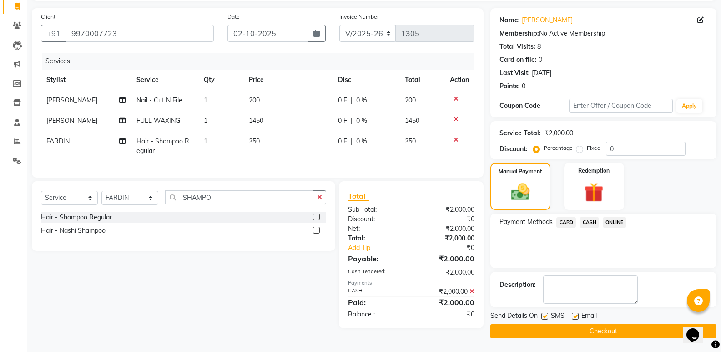
click at [574, 313] on label at bounding box center [575, 316] width 7 height 7
click at [574, 314] on input "checkbox" at bounding box center [575, 317] width 6 height 6
checkbox input "false"
click at [547, 314] on label at bounding box center [545, 316] width 7 height 7
click at [547, 314] on input "checkbox" at bounding box center [545, 317] width 6 height 6
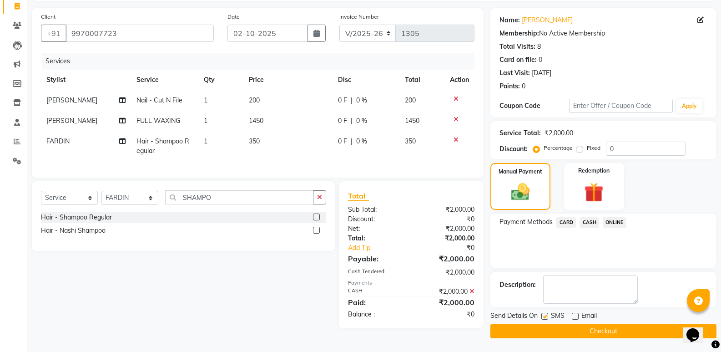
checkbox input "false"
click at [550, 337] on button "Checkout" at bounding box center [604, 331] width 226 height 14
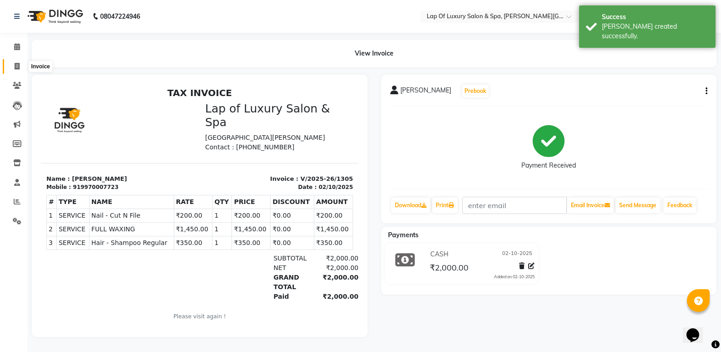
click at [22, 63] on span at bounding box center [17, 66] width 16 height 10
select select "service"
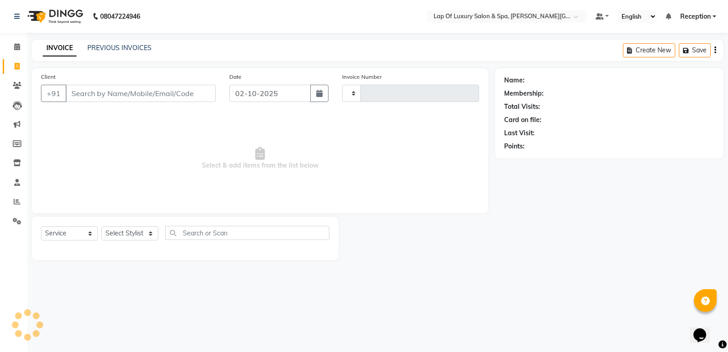
type input "1306"
select select "7511"
